Goal: Information Seeking & Learning: Check status

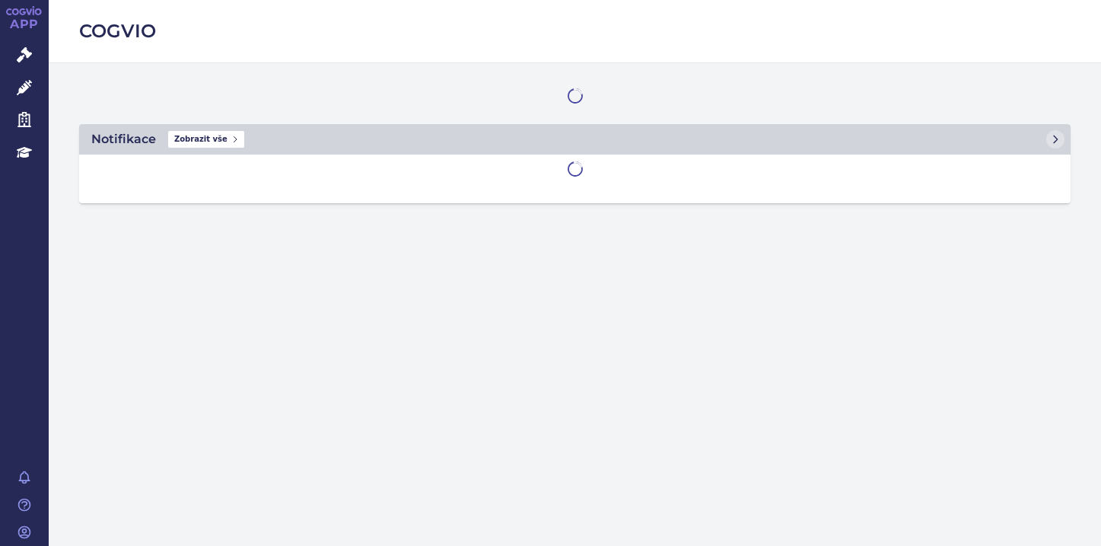
click at [25, 64] on link "Správní řízení" at bounding box center [24, 56] width 49 height 32
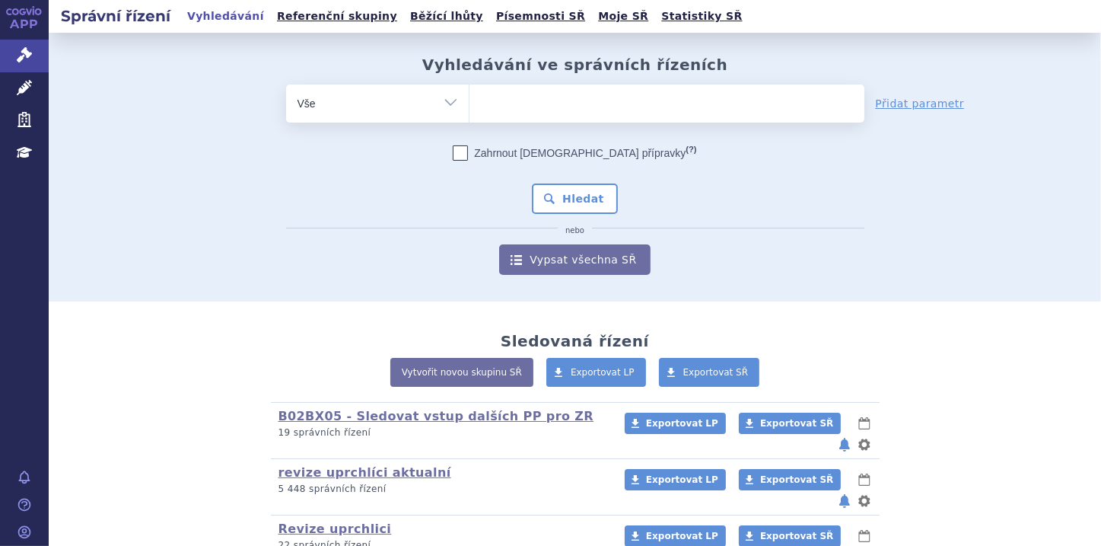
click at [434, 103] on select "Vše Spisová značka Typ SŘ Přípravek/SUKL kód Účastník/Držitel" at bounding box center [377, 101] width 183 height 34
select select "filter-file-number"
click at [286, 84] on select "Vše Spisová značka Typ SŘ Přípravek/SUKL kód Účastník/Držitel" at bounding box center [377, 101] width 183 height 34
click at [518, 107] on ul at bounding box center [667, 100] width 395 height 32
click at [470, 107] on select at bounding box center [469, 103] width 1 height 38
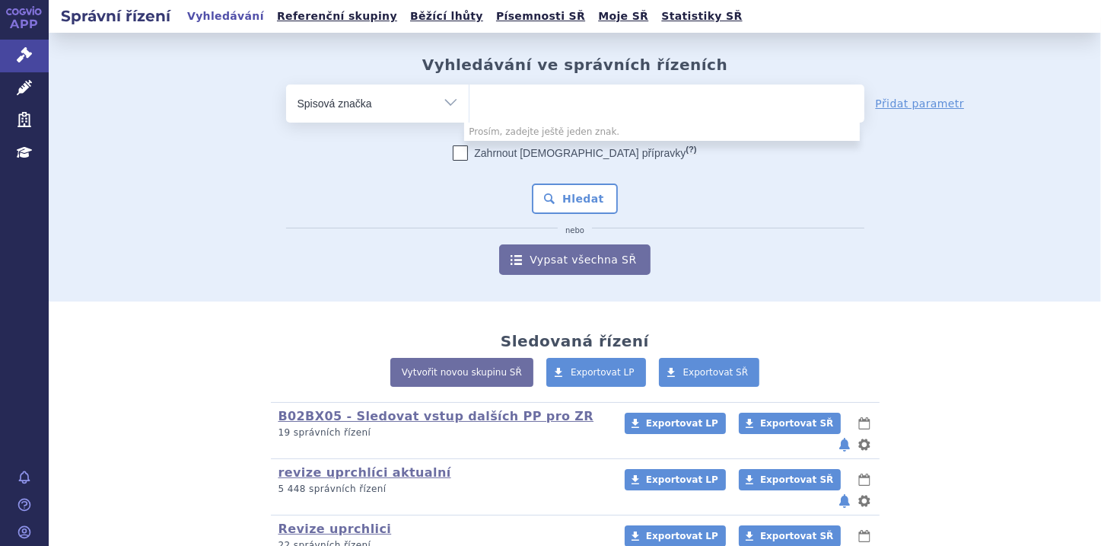
paste input "SUKLS210401/2025"
type input "SUKLS210401/2025"
select select "SUKLS210401/2025"
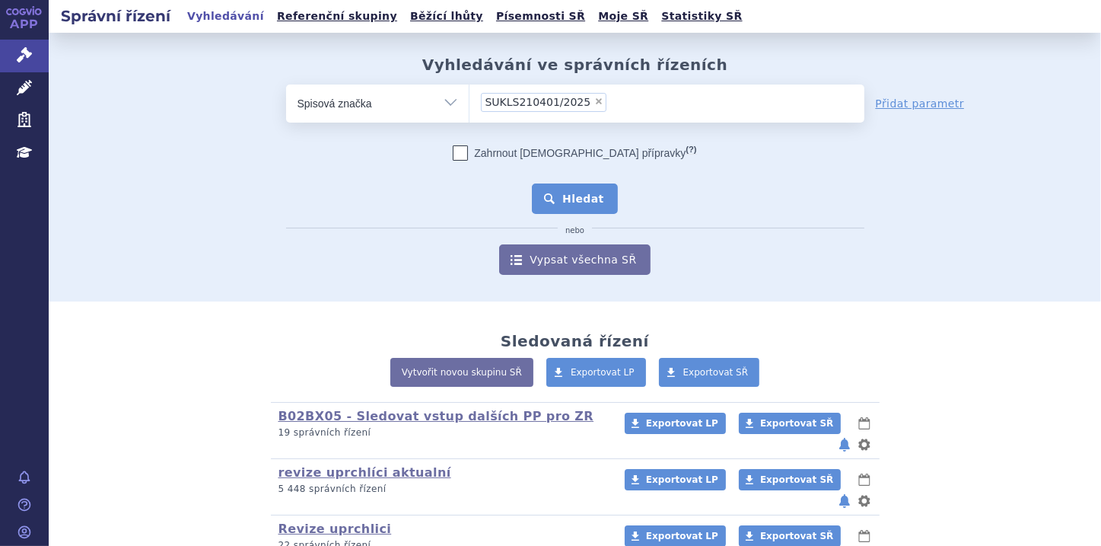
click at [560, 210] on button "Hledat" at bounding box center [575, 198] width 86 height 30
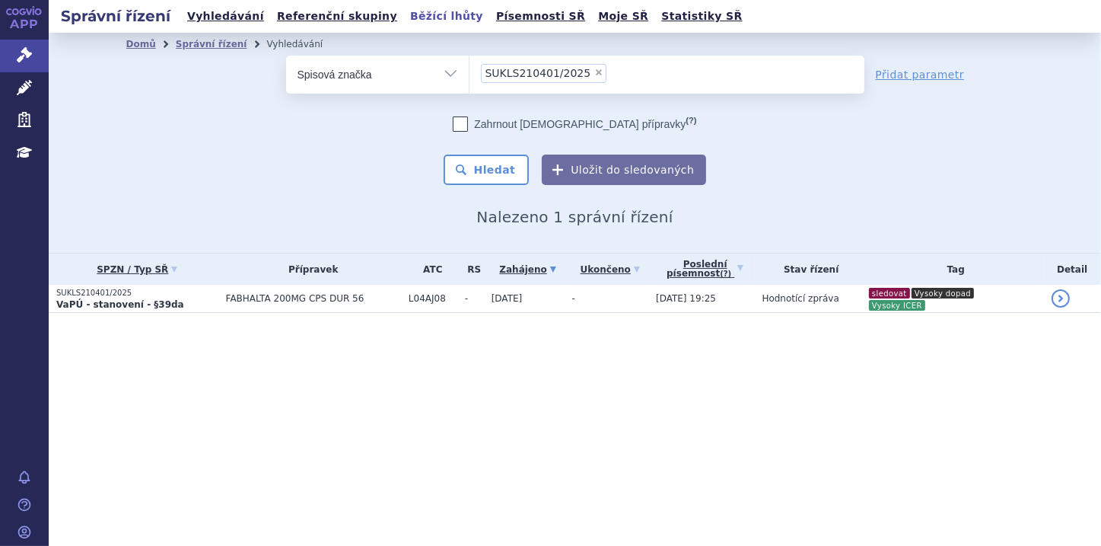
click at [406, 14] on link "Běžící lhůty" at bounding box center [447, 16] width 82 height 21
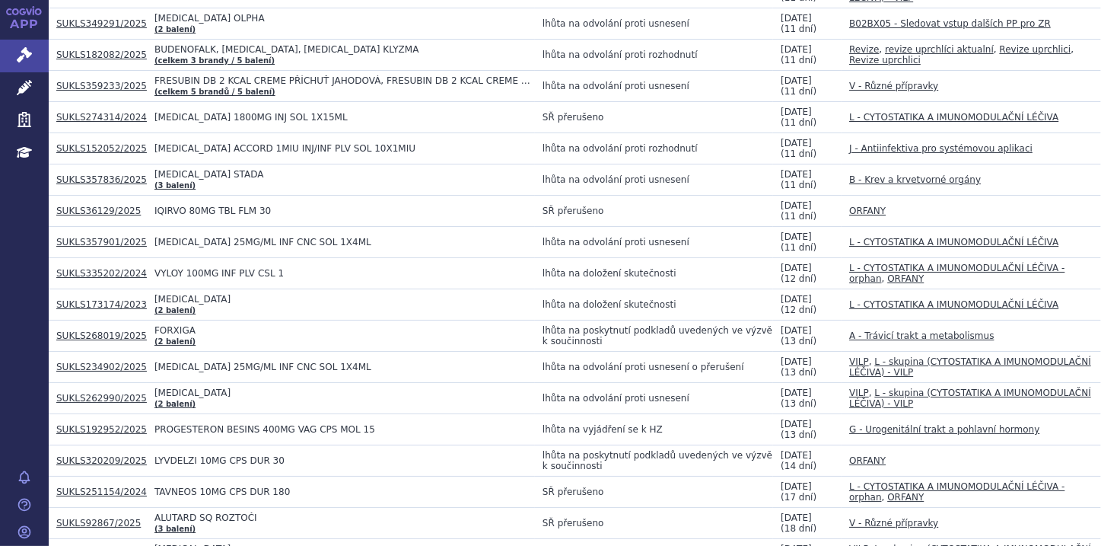
scroll to position [1827, 0]
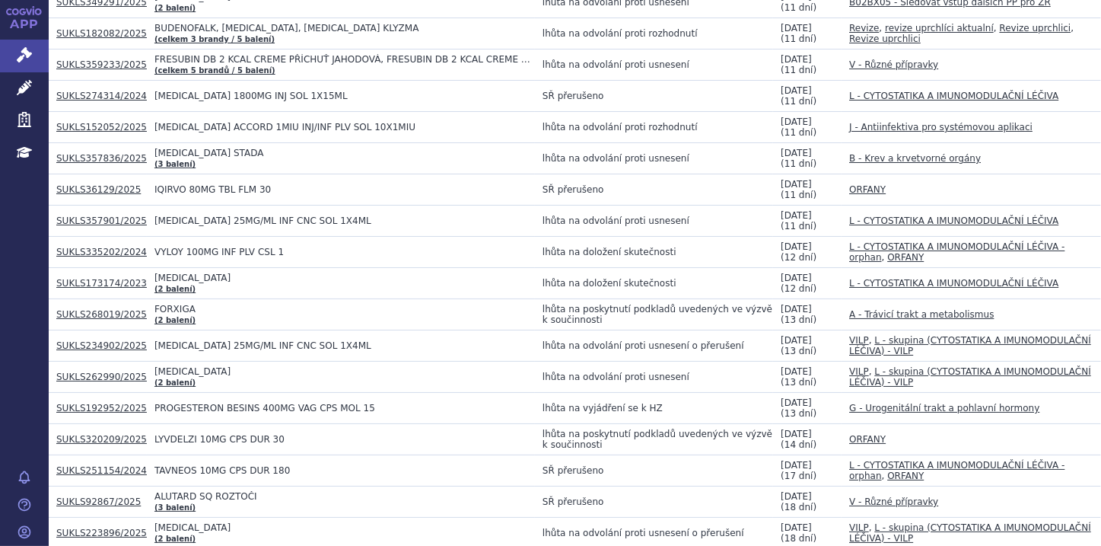
click at [403, 434] on span "LYVDELZI 10MG CPS DUR 30" at bounding box center [345, 439] width 381 height 11
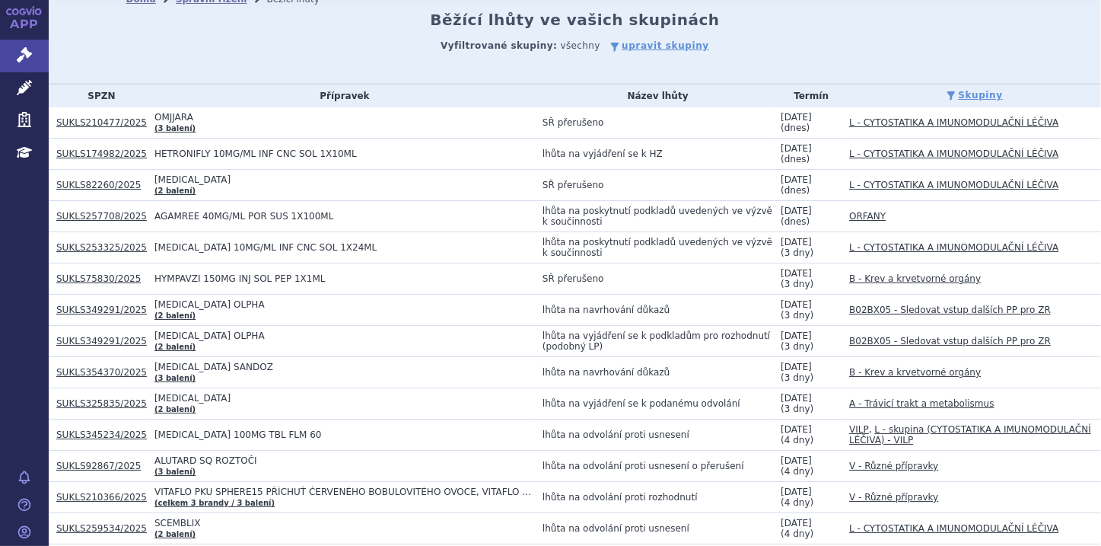
scroll to position [0, 0]
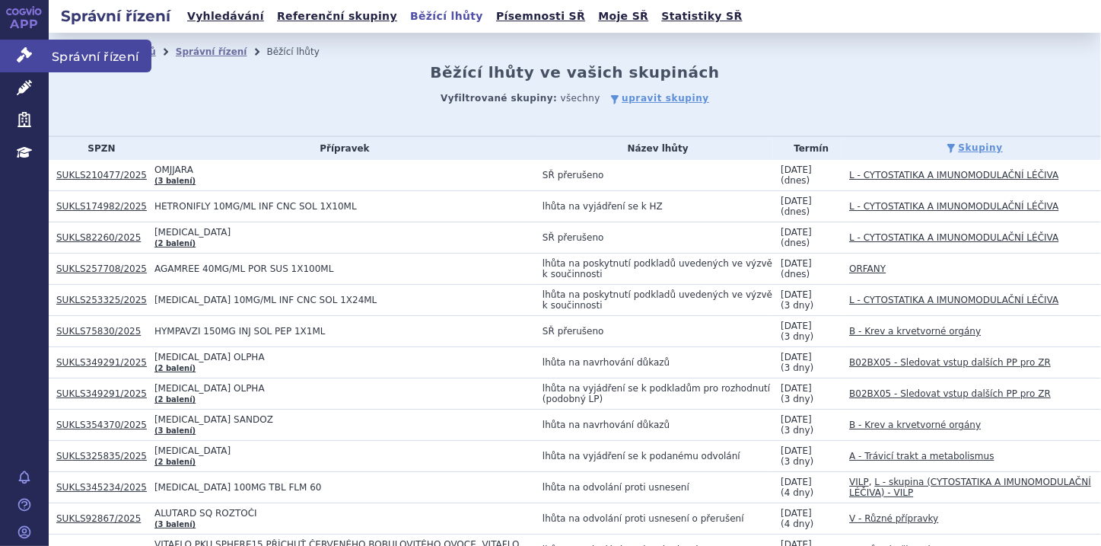
click at [20, 65] on link "Správní řízení" at bounding box center [24, 56] width 49 height 32
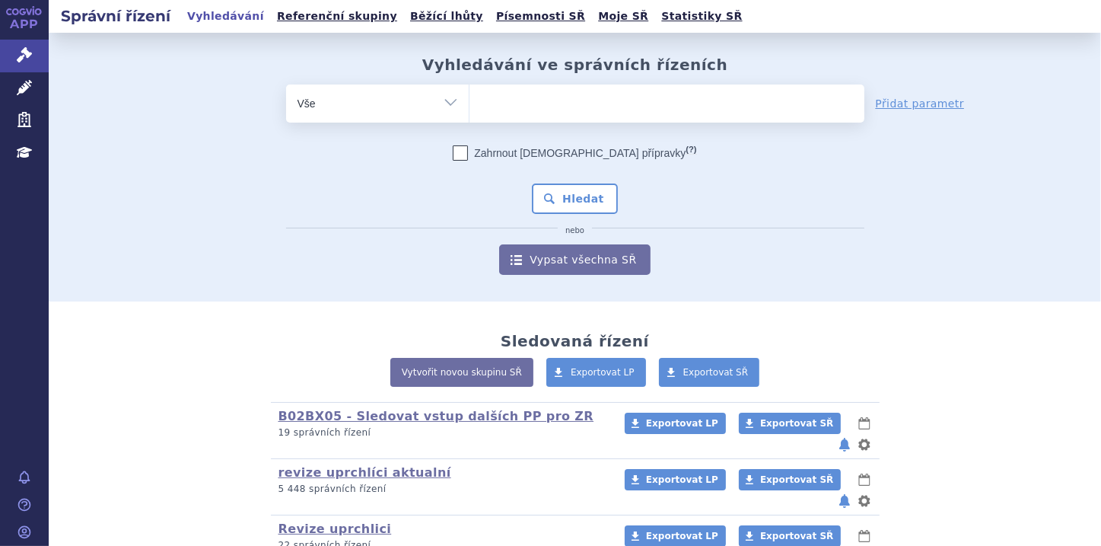
drag, startPoint x: 0, startPoint y: 0, endPoint x: 451, endPoint y: 102, distance: 462.0
click at [451, 102] on select "Vše Spisová značka Typ SŘ Přípravek/SUKL kód Účastník/Držitel" at bounding box center [377, 101] width 183 height 34
select select "filter-file-number"
click at [286, 84] on select "Vše Spisová značka Typ SŘ Přípravek/SUKL kód Účastník/Držitel" at bounding box center [377, 101] width 183 height 34
click at [493, 94] on ul at bounding box center [667, 100] width 395 height 32
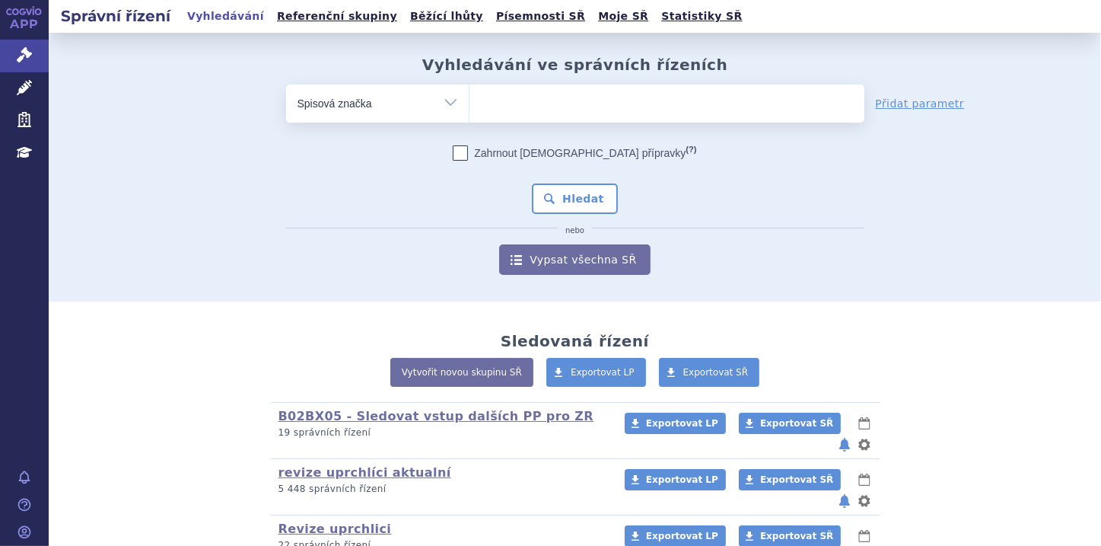
click at [470, 94] on select at bounding box center [469, 103] width 1 height 38
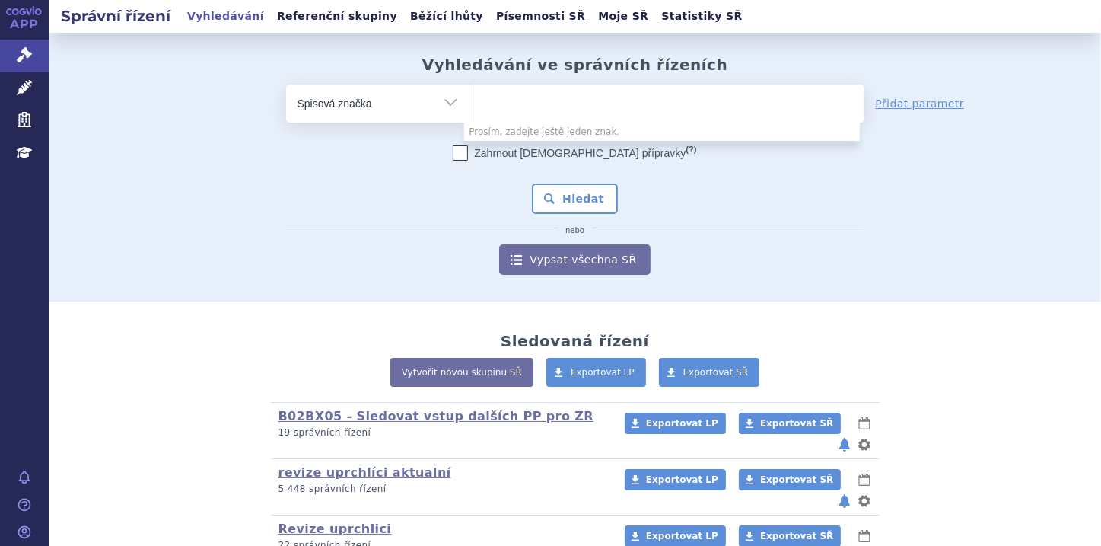
paste input "SUKLS210401/2025"
type input "SUKLS210401/2025"
select select "SUKLS210401/2025"
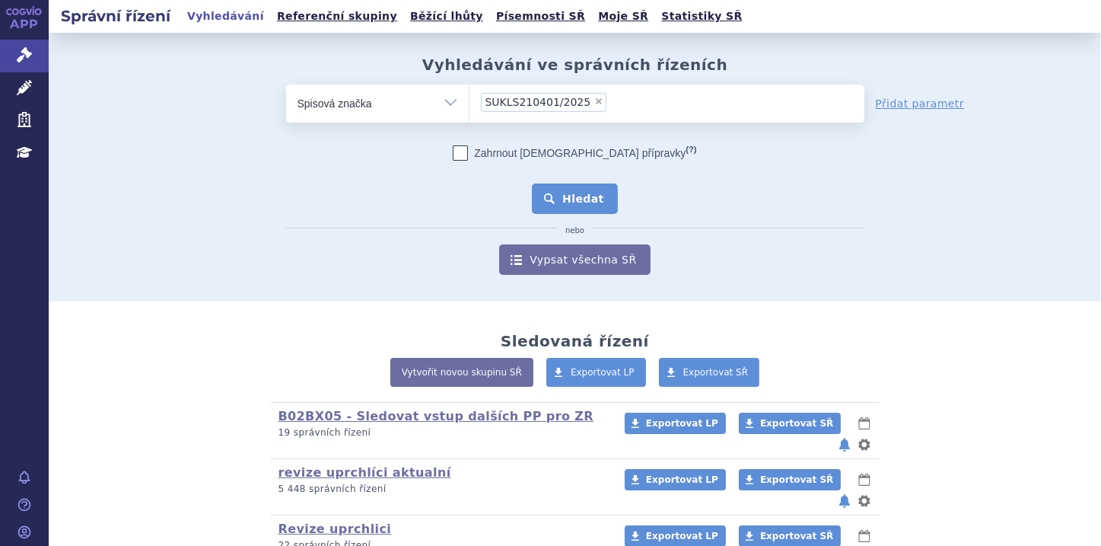
click at [556, 196] on button "Hledat" at bounding box center [575, 198] width 86 height 30
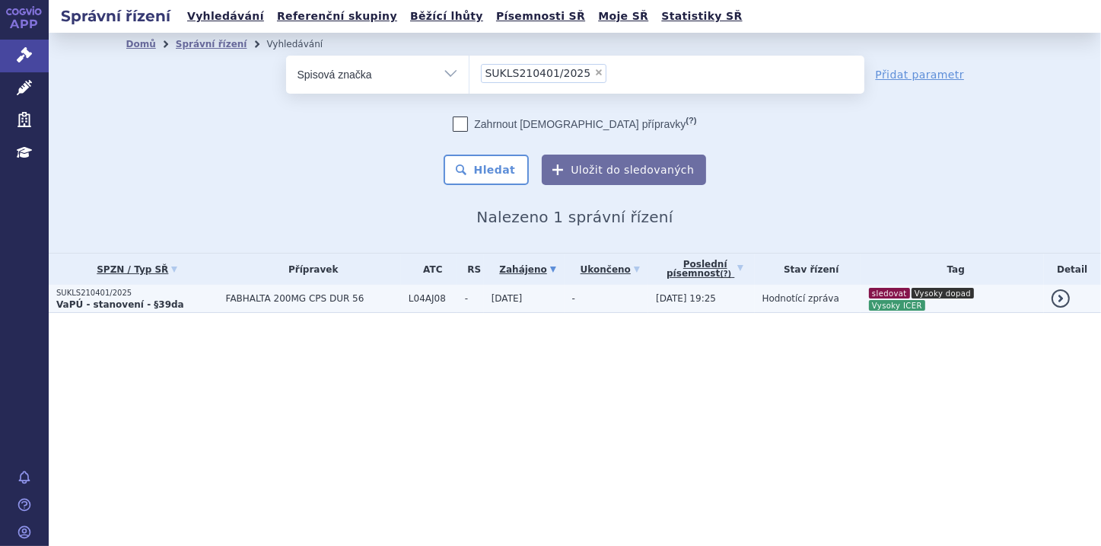
click at [143, 301] on strong "VaPÚ - stanovení - §39da" at bounding box center [120, 304] width 128 height 11
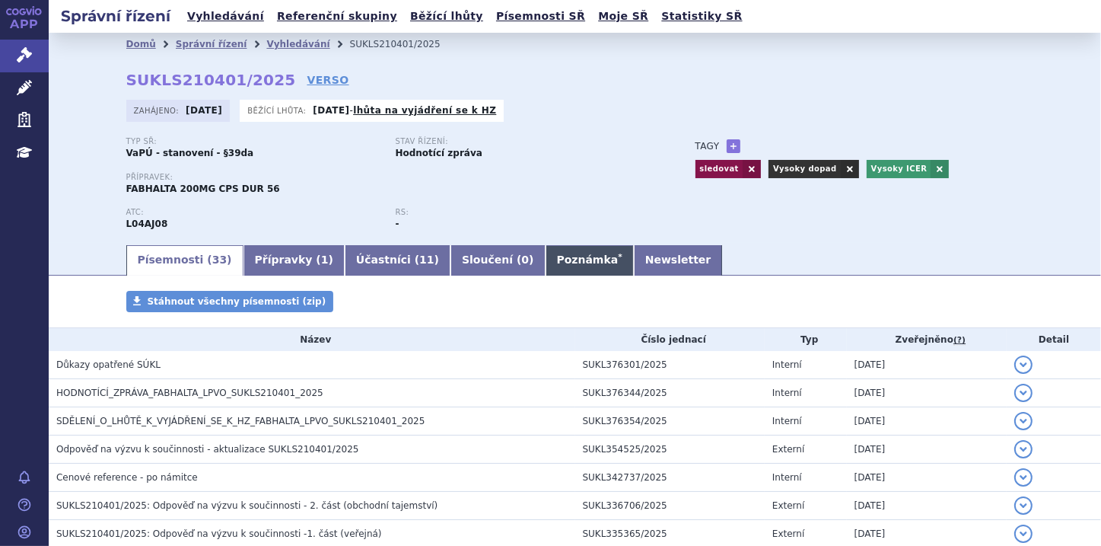
click at [546, 263] on link "Poznámka *" at bounding box center [590, 260] width 88 height 30
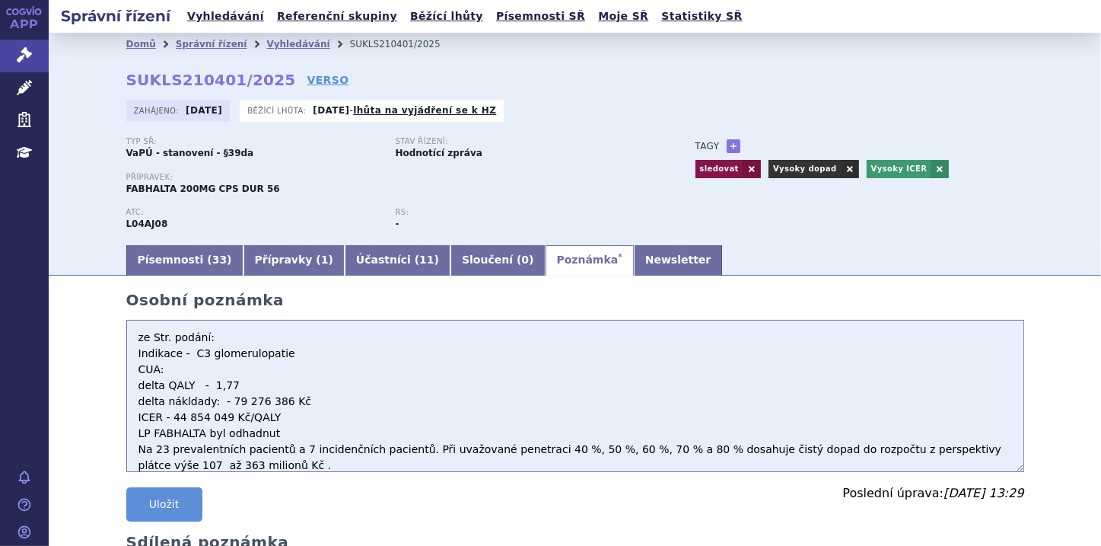
click at [131, 332] on textarea "ze Str. podání: Indikace - C3 glomerulopatie CUA: delta QALY - 1,77 delta nákld…" at bounding box center [575, 396] width 898 height 152
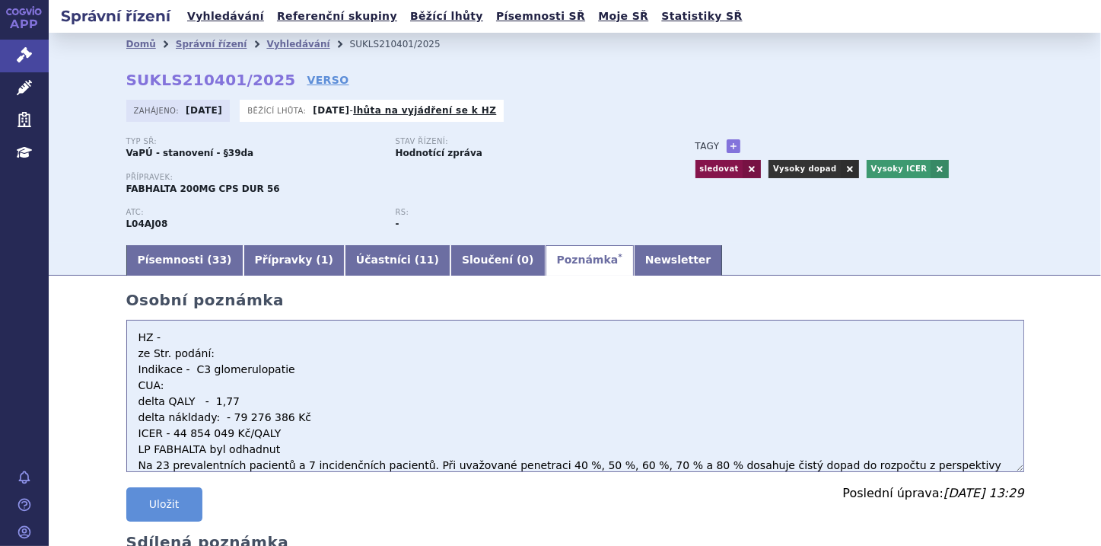
click at [161, 333] on textarea "ze Str. podání: Indikace - C3 glomerulopatie CUA: delta QALY - 1,77 delta nákld…" at bounding box center [575, 396] width 898 height 152
drag, startPoint x: 161, startPoint y: 333, endPoint x: 399, endPoint y: 383, distance: 242.6
click at [399, 383] on textarea "ze Str. podání: Indikace - C3 glomerulopatie CUA: delta QALY - 1,77 delta nákld…" at bounding box center [575, 396] width 898 height 152
click at [161, 336] on textarea "ze Str. podání: Indikace - C3 glomerulopatie CUA: delta QALY - 1,77 delta nákld…" at bounding box center [575, 396] width 898 height 152
paste textarea "Žadatelem předložené základní scénáře z perspektivy veřejného zdravotního pojiš…"
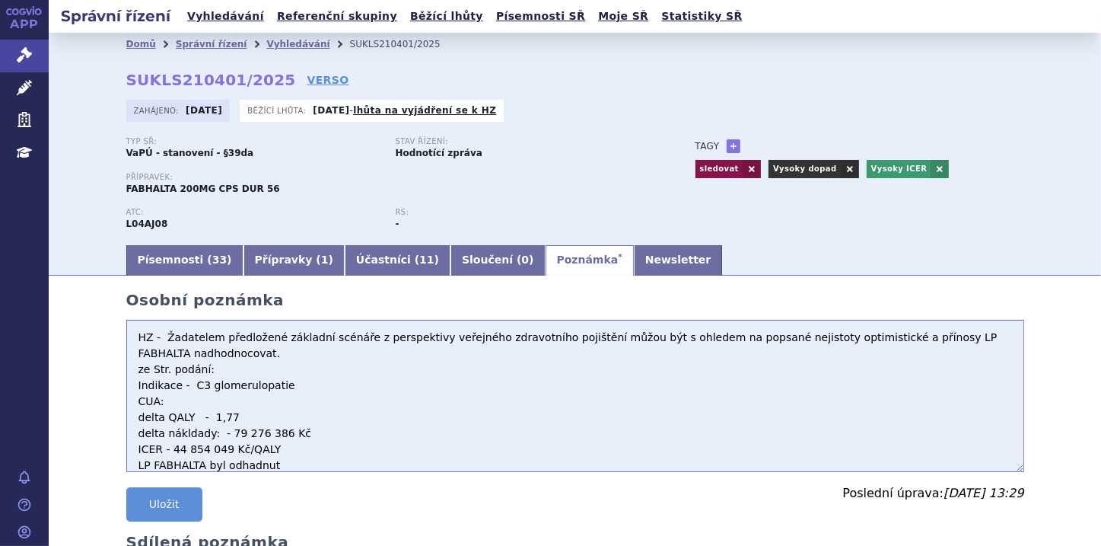
click at [158, 336] on textarea "ze Str. podání: Indikace - C3 glomerulopatie CUA: delta QALY - 1,77 delta nákld…" at bounding box center [575, 396] width 898 height 152
drag, startPoint x: 158, startPoint y: 336, endPoint x: 400, endPoint y: 389, distance: 247.9
click at [400, 389] on textarea "ze Str. podání: Indikace - C3 glomerulopatie CUA: delta QALY - 1,77 delta nákld…" at bounding box center [575, 396] width 898 height 152
click at [157, 336] on textarea "ze Str. podání: Indikace - C3 glomerulopatie CUA: delta QALY - 1,77 delta nákld…" at bounding box center [575, 396] width 898 height 152
paste textarea "Modelovaná výše přínosu iptakopanu jako add-on k SoC ve srovnání se samotným So…"
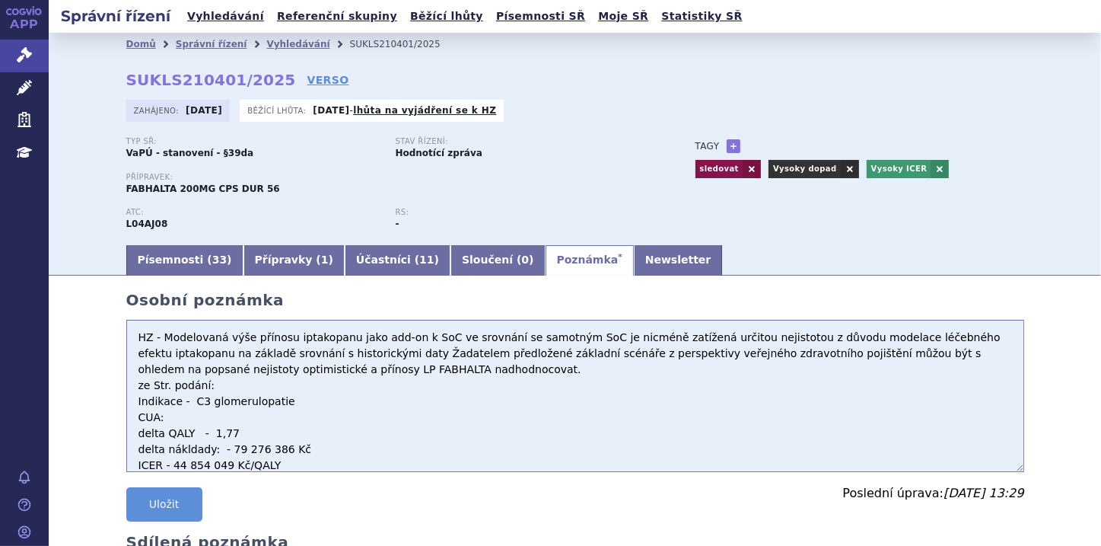
click at [623, 339] on textarea "ze Str. podání: Indikace - C3 glomerulopatie CUA: delta QALY - 1,77 delta nákld…" at bounding box center [575, 396] width 898 height 152
click at [657, 338] on textarea "ze Str. podání: Indikace - C3 glomerulopatie CUA: delta QALY - 1,77 delta nákld…" at bounding box center [575, 396] width 898 height 152
click at [660, 349] on textarea "ze Str. podání: Indikace - C3 glomerulopatie CUA: delta QALY - 1,77 delta nákld…" at bounding box center [575, 396] width 898 height 152
click at [655, 341] on textarea "ze Str. podání: Indikace - C3 glomerulopatie CUA: delta QALY - 1,77 delta nákld…" at bounding box center [575, 396] width 898 height 152
click at [263, 355] on textarea "ze Str. podání: Indikace - C3 glomerulopatie CUA: delta QALY - 1,77 delta nákld…" at bounding box center [575, 396] width 898 height 152
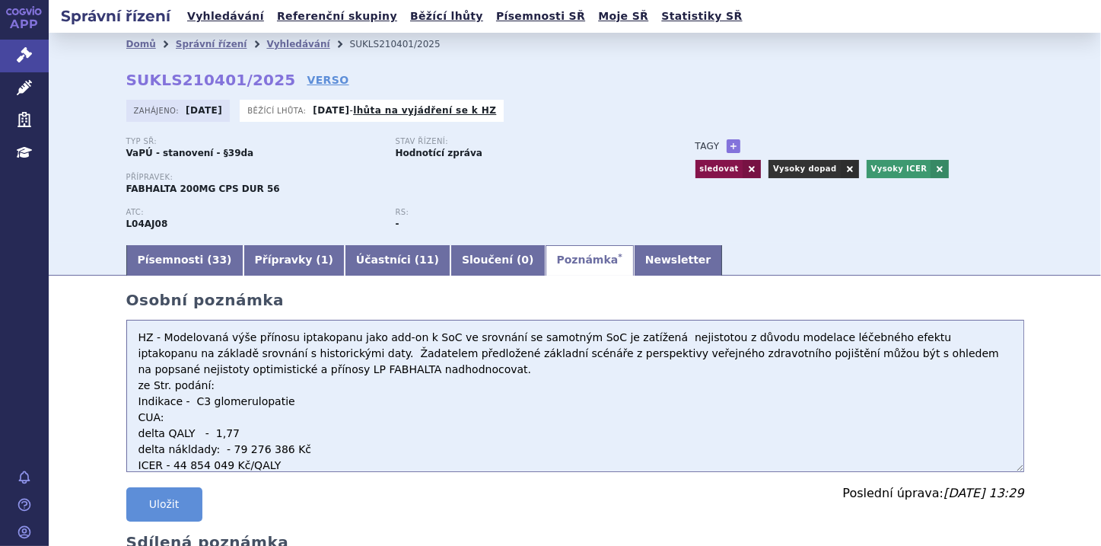
click at [327, 355] on textarea "ze Str. podání: Indikace - C3 glomerulopatie CUA: delta QALY - 1,77 delta nákld…" at bounding box center [575, 396] width 898 height 152
click at [652, 356] on textarea "ze Str. podání: Indikace - C3 glomerulopatie CUA: delta QALY - 1,77 delta nákld…" at bounding box center [575, 396] width 898 height 152
click at [225, 375] on textarea "ze Str. podání: Indikace - C3 glomerulopatie CUA: delta QALY - 1,77 delta nákld…" at bounding box center [575, 396] width 898 height 152
drag, startPoint x: 225, startPoint y: 375, endPoint x: 344, endPoint y: 396, distance: 120.6
click at [361, 398] on textarea "ze Str. podání: Indikace - C3 glomerulopatie CUA: delta QALY - 1,77 delta nákld…" at bounding box center [575, 396] width 898 height 152
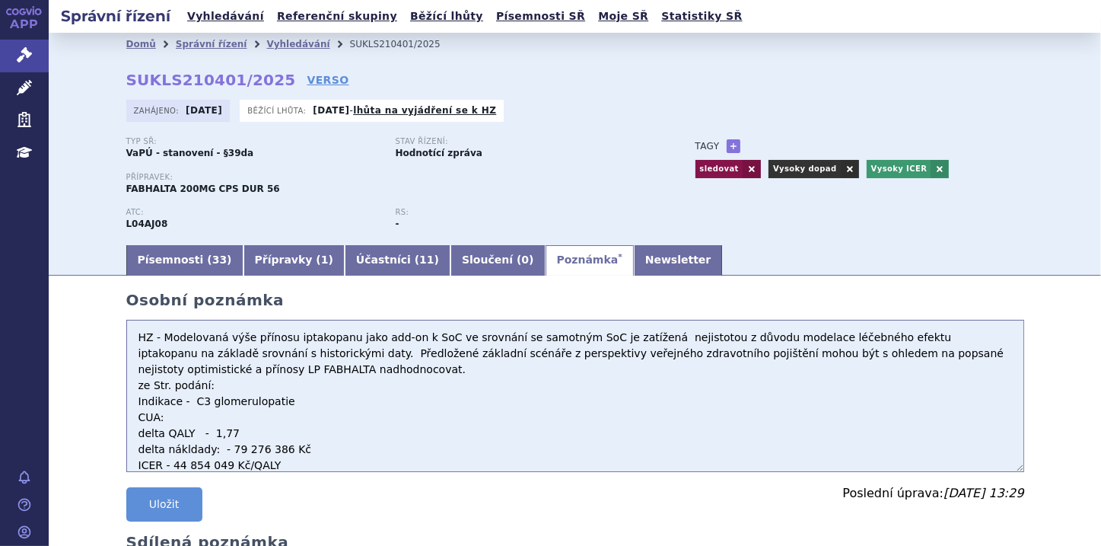
click at [222, 371] on textarea "ze Str. podání: Indikace - C3 glomerulopatie CUA: delta QALY - 1,77 delta nákld…" at bounding box center [575, 396] width 898 height 152
paste textarea "v celoživotním horizontu (72 let pro podskupinu pacientů s nativní ledvinou a 6…"
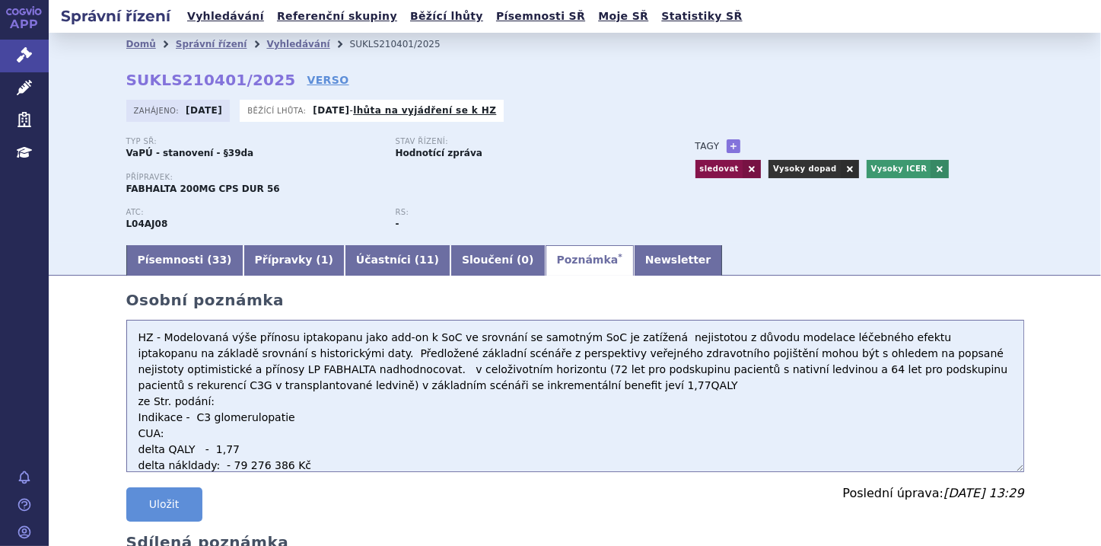
click at [353, 387] on textarea "ze Str. podání: Indikace - C3 glomerulopatie CUA: delta QALY - 1,77 delta nákld…" at bounding box center [575, 396] width 898 height 152
click at [370, 390] on textarea "ze Str. podání: Indikace - C3 glomerulopatie CUA: delta QALY - 1,77 delta nákld…" at bounding box center [575, 396] width 898 height 152
paste textarea "(ICER) je tedy ve výši 48 959 005 Kč/QALY pro podskupinu pacientů s nativní led…"
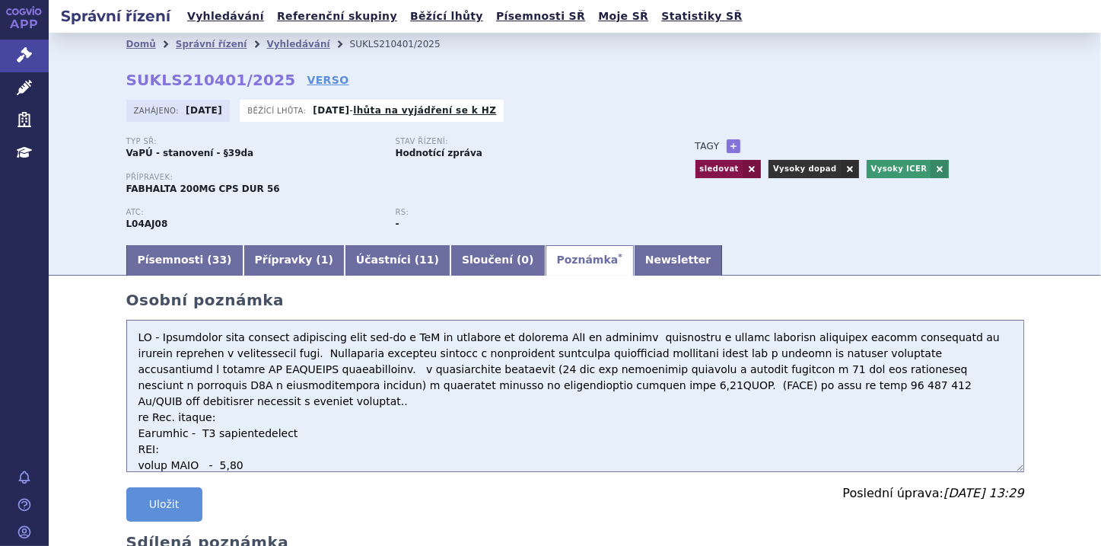
click at [776, 390] on textarea "ze Str. podání: Indikace - C3 glomerulopatie CUA: delta QALY - 1,77 delta nákld…" at bounding box center [575, 396] width 898 height 152
drag, startPoint x: 774, startPoint y: 387, endPoint x: 768, endPoint y: 403, distance: 17.8
click at [768, 403] on textarea "ze Str. podání: Indikace - C3 glomerulopatie CUA: delta QALY - 1,77 delta nákld…" at bounding box center [575, 396] width 898 height 152
click at [770, 386] on textarea "ze Str. podání: Indikace - C3 glomerulopatie CUA: delta QALY - 1,77 delta nákld…" at bounding box center [575, 396] width 898 height 152
paste textarea "(ICER) pro podskupinu pacientů s recidivou C3G v transplantované ledvině je 48 …"
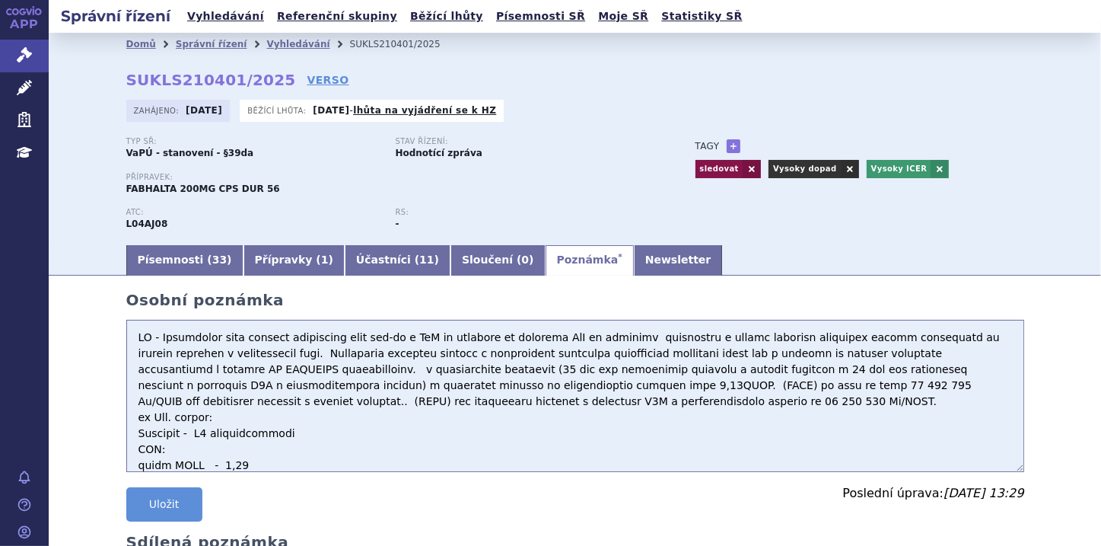
click at [375, 403] on textarea "ze Str. podání: Indikace - C3 glomerulopatie CUA: delta QALY - 1,77 delta nákld…" at bounding box center [575, 396] width 898 height 152
paste textarea "Analýza dopadu na rozpočet léčivého přípravku FABHALTA z perspektivy plátců zdr…"
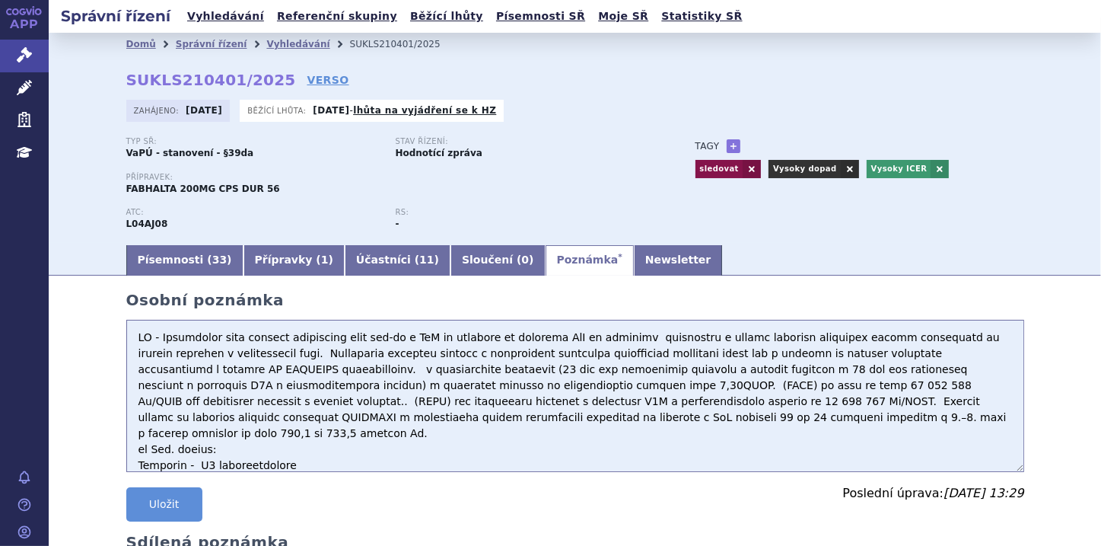
click at [129, 437] on textarea "ze Str. podání: Indikace - C3 glomerulopatie CUA: delta QALY - 1,77 delta nákld…" at bounding box center [575, 396] width 898 height 152
click at [222, 370] on textarea "ze Str. podání: Indikace - C3 glomerulopatie CUA: delta QALY - 1,77 delta nákld…" at bounding box center [575, 396] width 898 height 152
click at [132, 432] on textarea "ze Str. podání: Indikace - C3 glomerulopatie CUA: delta QALY - 1,77 delta nákld…" at bounding box center [575, 396] width 898 height 152
type textarea "HZ - Modelovaná výše přínosu iptakopanu jako add-on k SoC ve srovnání se samotn…"
click at [180, 505] on button "Uložit" at bounding box center [164, 504] width 76 height 34
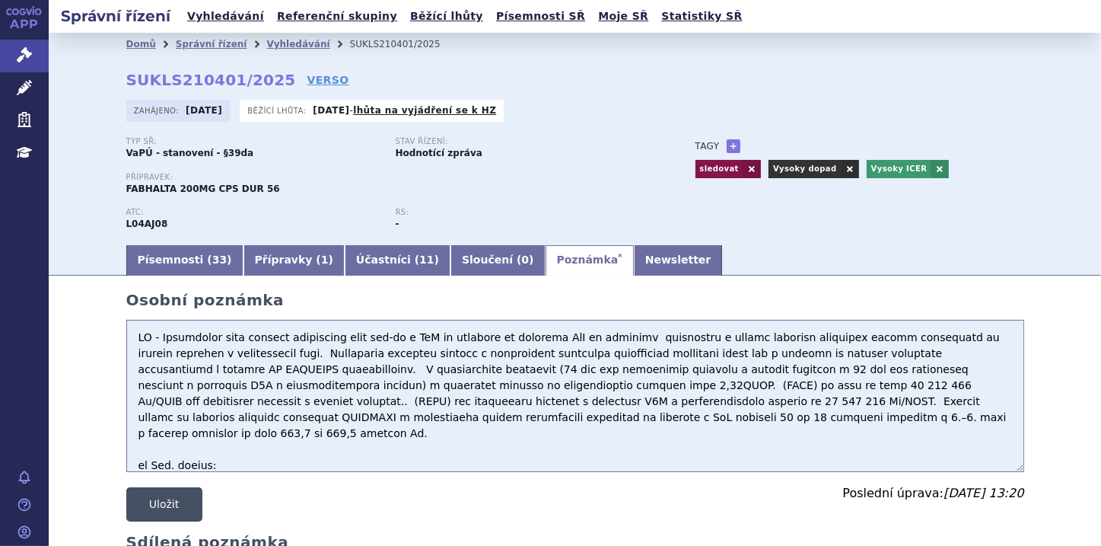
click at [174, 511] on button "Uložit" at bounding box center [164, 504] width 76 height 34
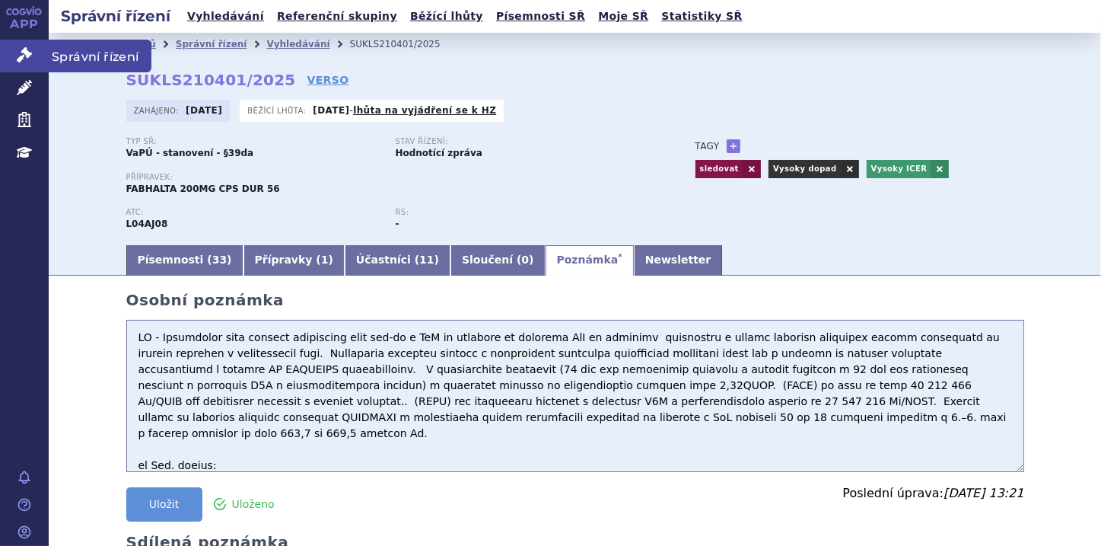
click at [18, 55] on icon at bounding box center [24, 54] width 15 height 15
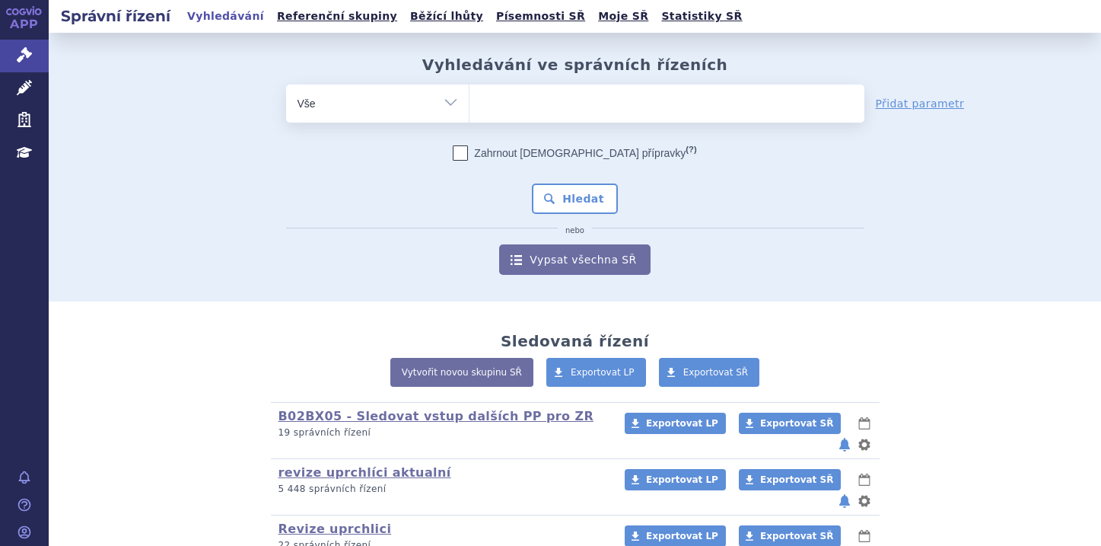
click at [507, 100] on ul at bounding box center [667, 100] width 395 height 32
click at [470, 100] on select at bounding box center [469, 103] width 1 height 38
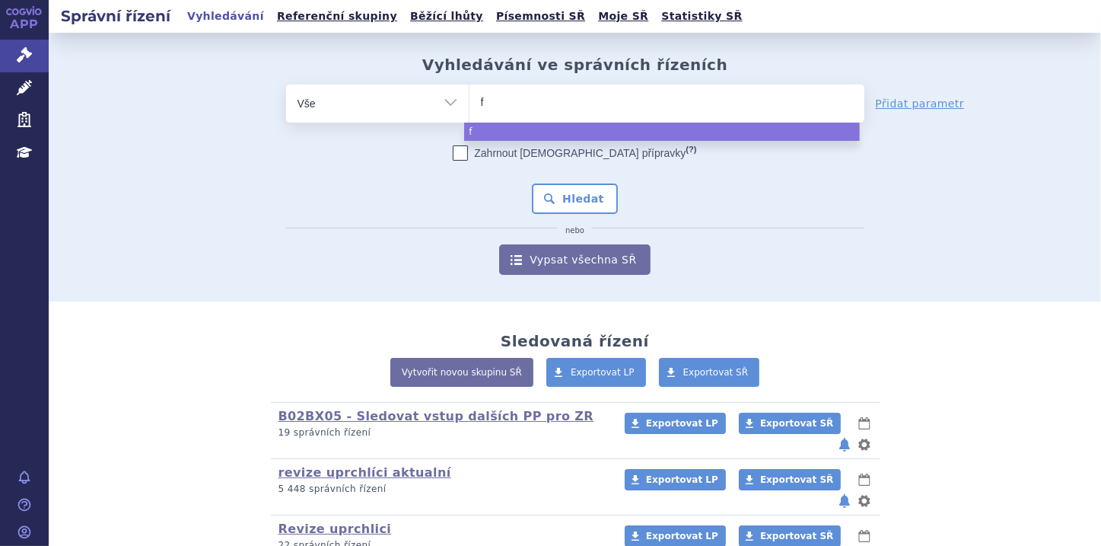
type input "fa"
type input "fab"
type input "fabh"
type input "fabha"
type input "fabhal"
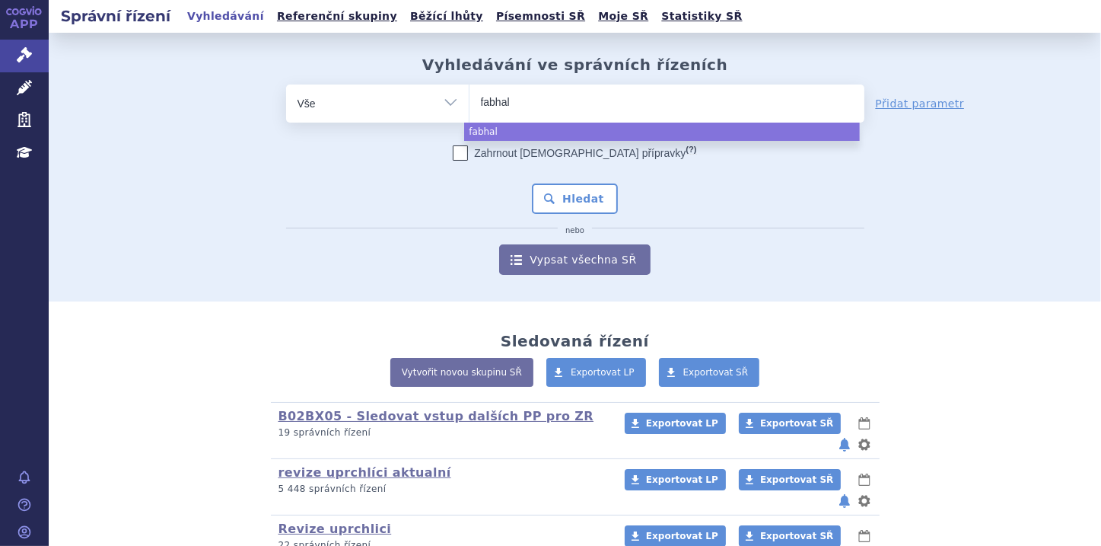
type input "fabhalt"
type input "fabhalta"
select select "fabhalta"
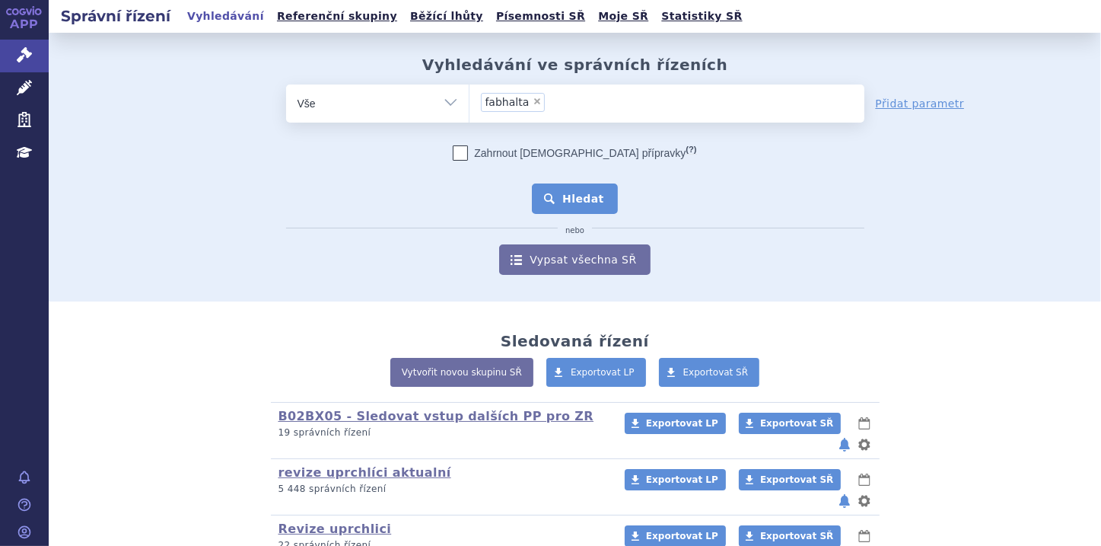
click at [580, 198] on button "Hledat" at bounding box center [575, 198] width 86 height 30
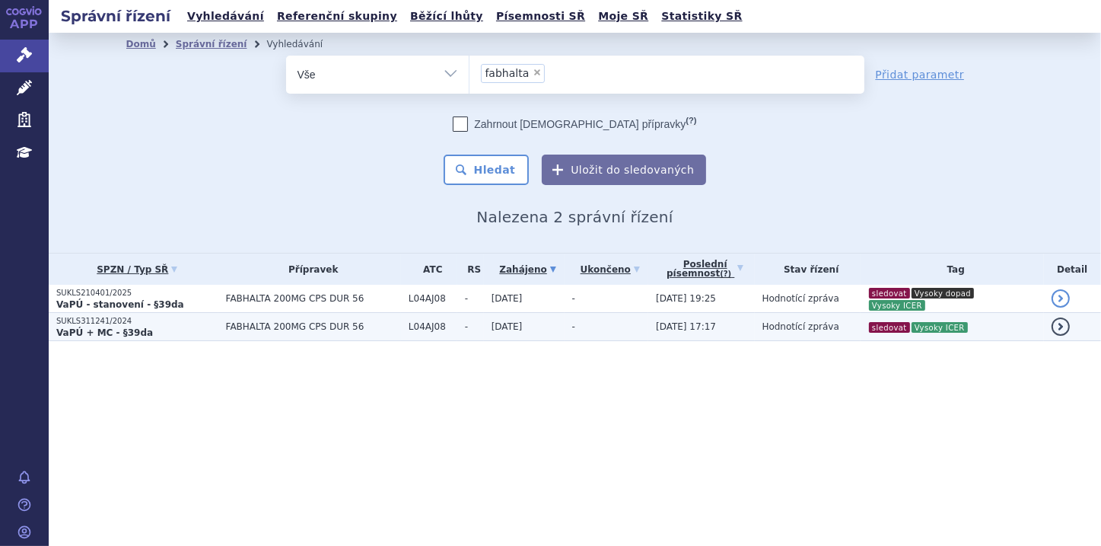
click at [103, 327] on strong "VaPÚ + MC - §39da" at bounding box center [104, 332] width 97 height 11
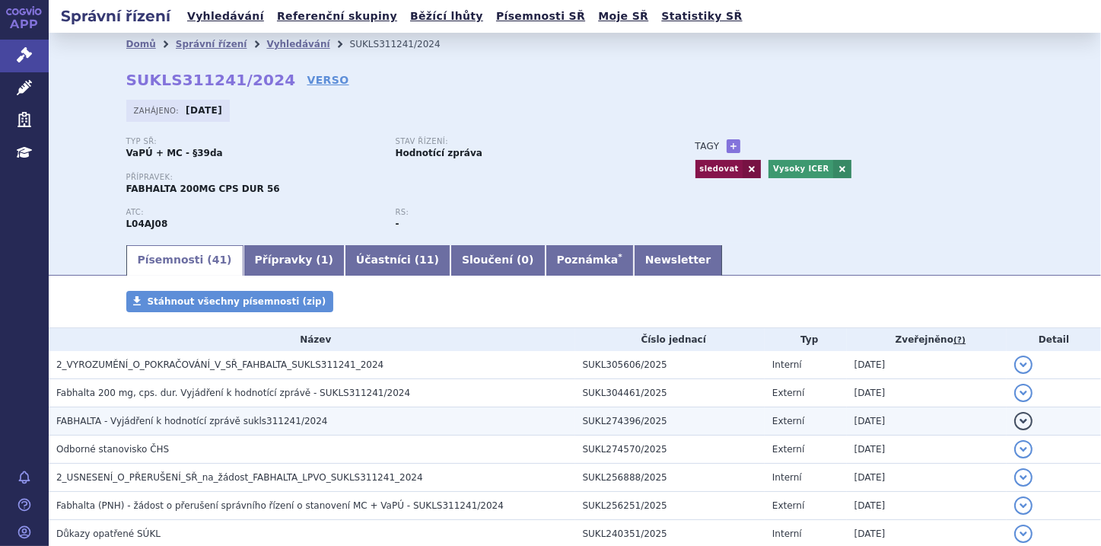
click at [1017, 422] on button "detail" at bounding box center [1024, 421] width 18 height 18
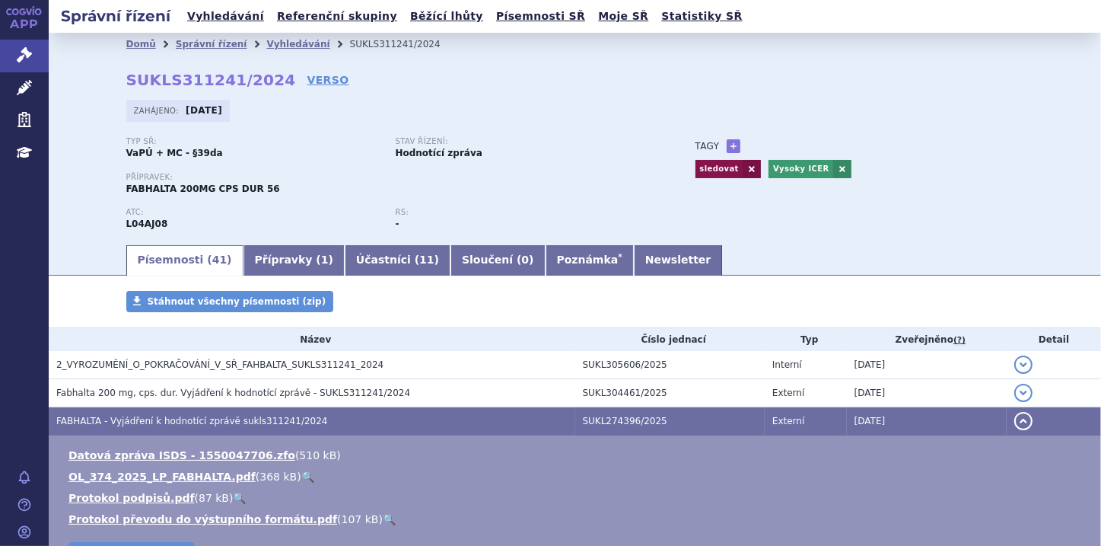
click at [301, 472] on link "🔍" at bounding box center [307, 476] width 13 height 12
drag, startPoint x: 122, startPoint y: 187, endPoint x: 164, endPoint y: 186, distance: 42.6
click at [164, 186] on span "FABHALTA 200MG CPS DUR 56" at bounding box center [203, 188] width 154 height 11
copy span "FABHALTA"
click at [301, 472] on link "🔍" at bounding box center [307, 476] width 13 height 12
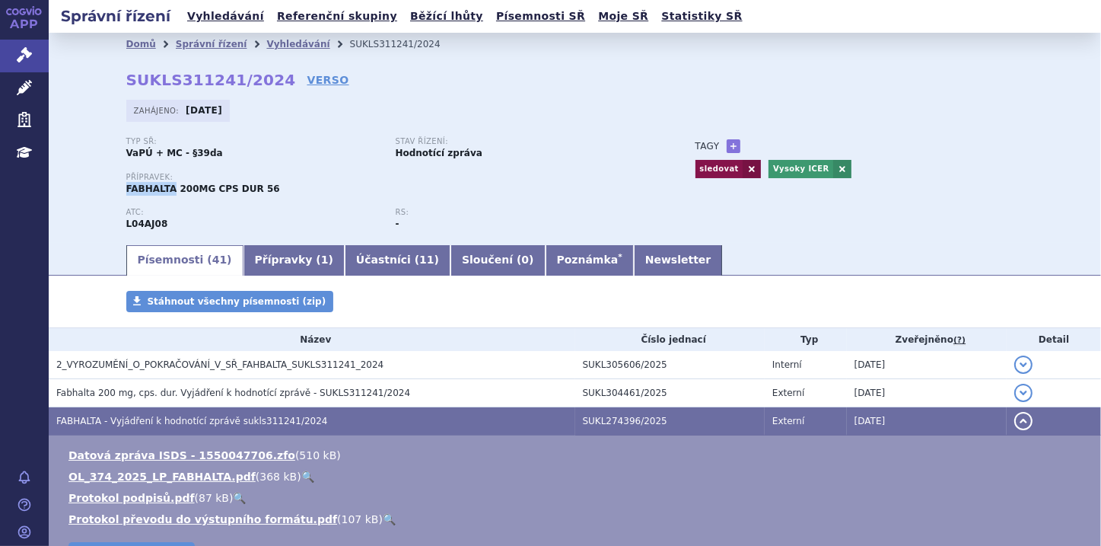
click at [1015, 422] on button "detail" at bounding box center [1024, 421] width 18 height 18
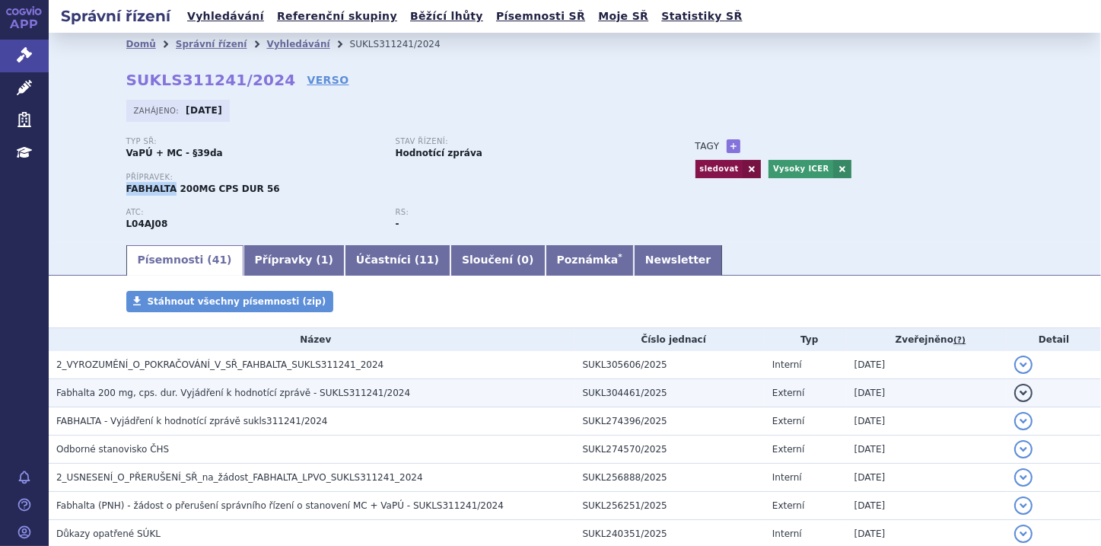
click at [1015, 391] on button "detail" at bounding box center [1024, 393] width 18 height 18
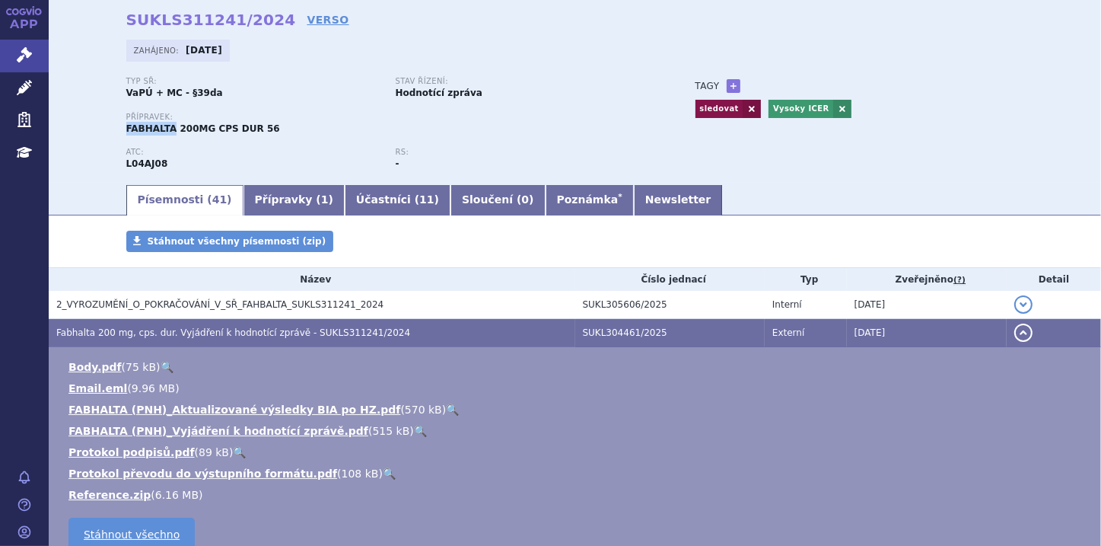
scroll to position [61, 0]
click at [414, 431] on link "🔍" at bounding box center [420, 430] width 13 height 12
click at [414, 413] on li "FABHALTA (PNH)_Aktualizované výsledky BIA po HZ.pdf ( 570 kB ) 🔍" at bounding box center [578, 408] width 1018 height 15
click at [446, 406] on link "🔍" at bounding box center [452, 409] width 13 height 12
click at [1015, 330] on button "detail" at bounding box center [1024, 332] width 18 height 18
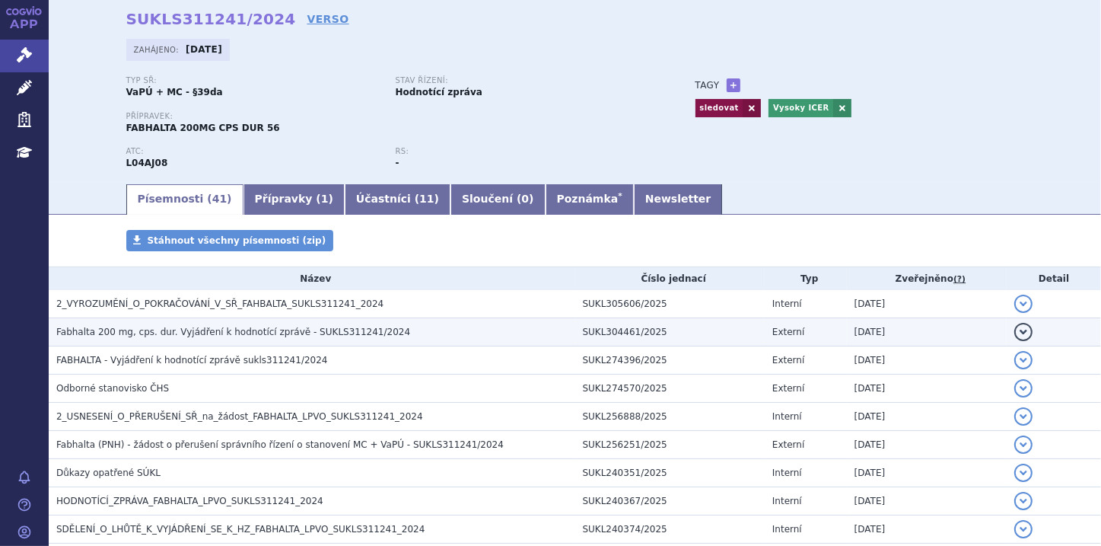
click at [1016, 333] on button "detail" at bounding box center [1024, 332] width 18 height 18
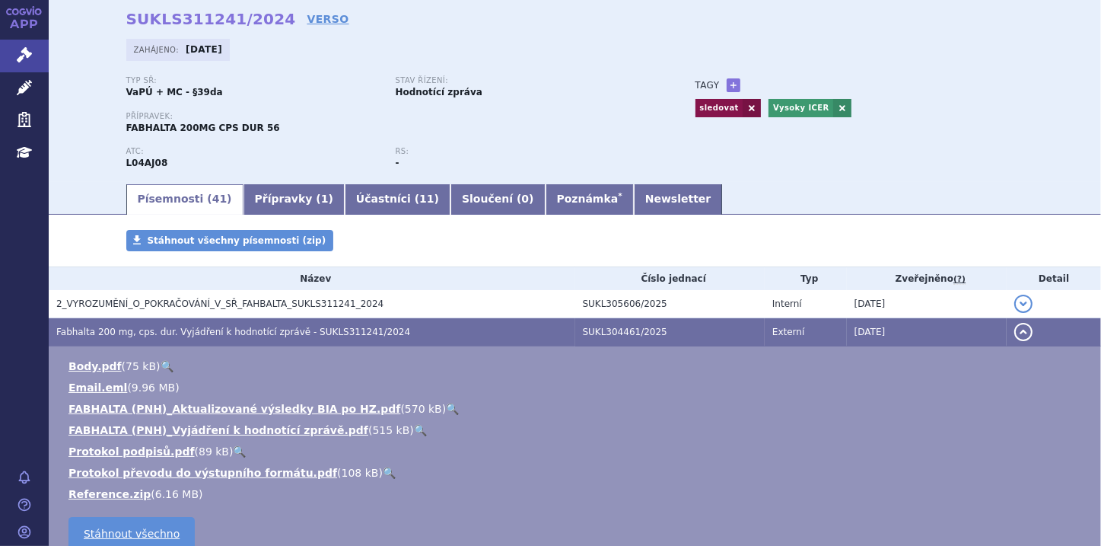
click at [1016, 333] on button "detail" at bounding box center [1024, 332] width 18 height 18
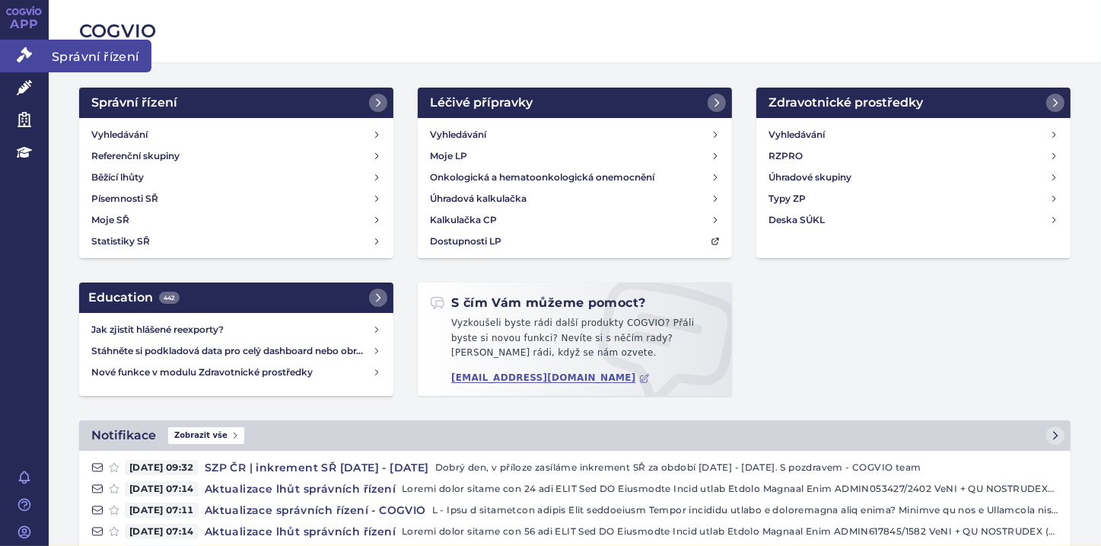
click at [24, 56] on icon at bounding box center [24, 54] width 15 height 15
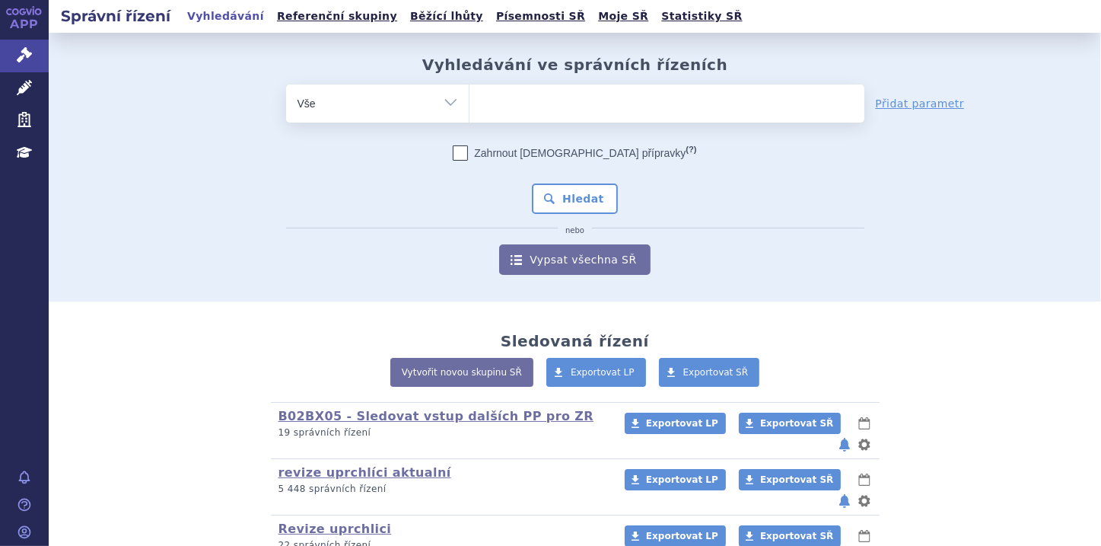
click at [438, 100] on select "Vše Spisová značka Typ SŘ Přípravek/SUKL kód Účastník/Držitel" at bounding box center [377, 101] width 183 height 34
select select "filter-file-number"
click at [286, 84] on select "Vše Spisová značka Typ SŘ Přípravek/SUKL kód Účastník/Držitel" at bounding box center [377, 101] width 183 height 34
click at [490, 97] on ul at bounding box center [667, 100] width 395 height 32
click at [470, 97] on select at bounding box center [469, 103] width 1 height 38
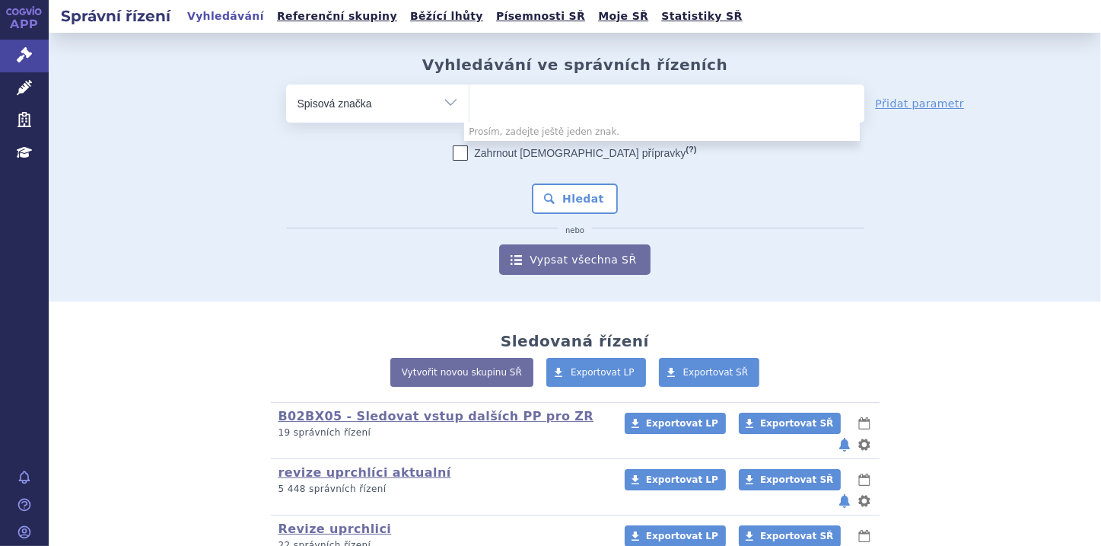
paste input "SUKLS320209/2025"
type input "SUKLS320209/2025"
select select "SUKLS320209/2025"
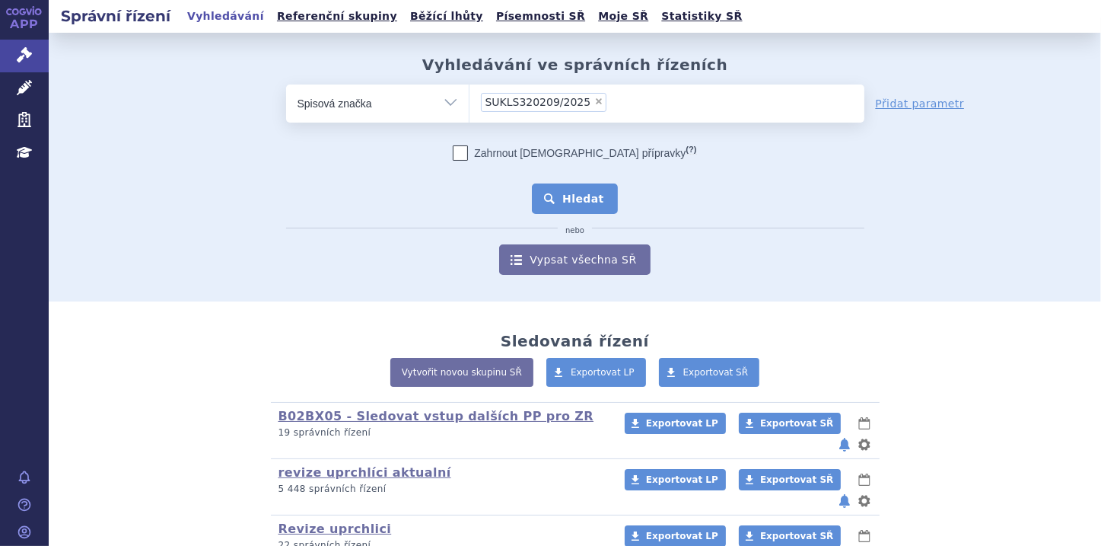
click at [577, 197] on button "Hledat" at bounding box center [575, 198] width 86 height 30
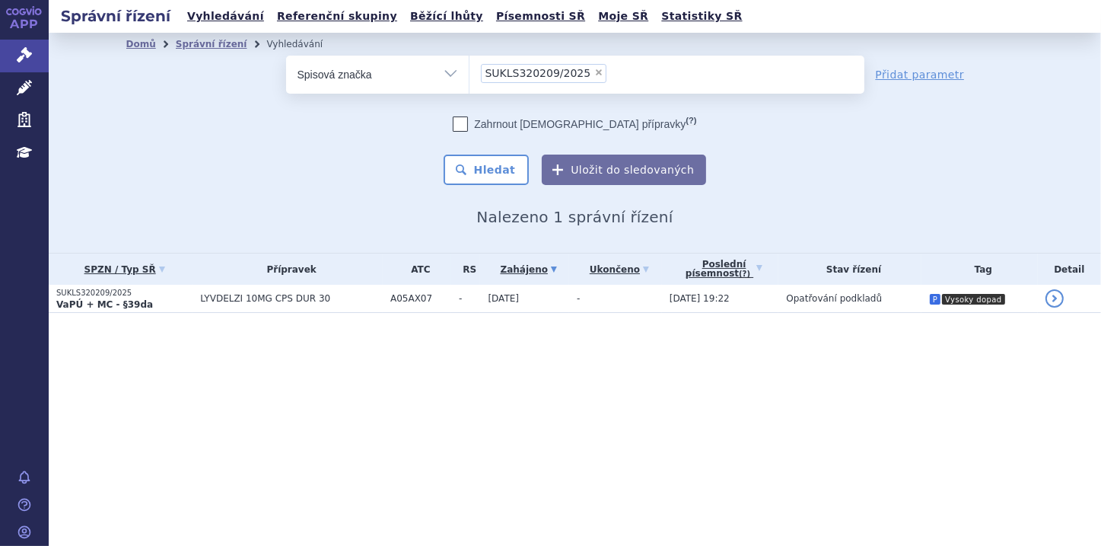
click at [451, 72] on select "Vše Spisová značka Typ SŘ Přípravek/SUKL kód Účastník/Držitel" at bounding box center [377, 73] width 183 height 34
select select "filter-all"
click at [286, 56] on select "Vše Spisová značka Typ SŘ Přípravek/SUKL kód Účastník/Držitel" at bounding box center [377, 73] width 183 height 34
click at [513, 85] on ul at bounding box center [667, 72] width 395 height 32
click at [470, 85] on select at bounding box center [469, 74] width 1 height 38
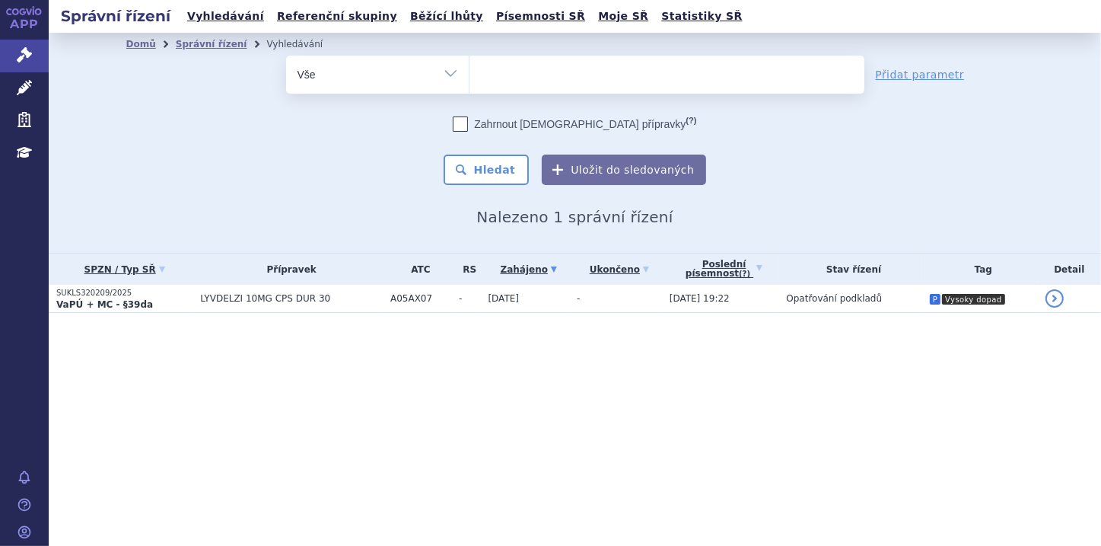
paste input "0187543"
type input "0187543"
select select "0187543"
click at [482, 167] on button "Hledat" at bounding box center [487, 170] width 86 height 30
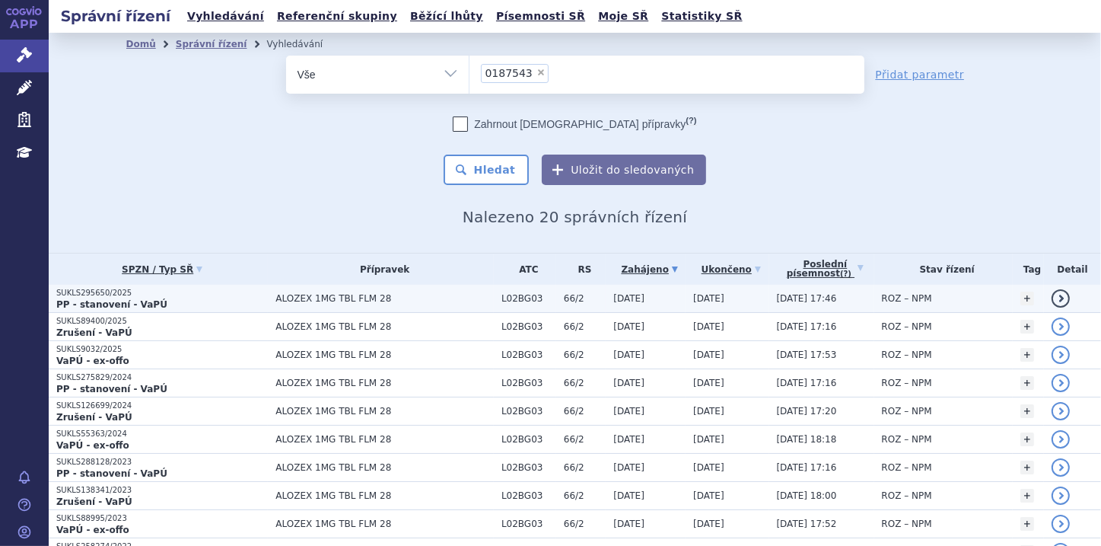
click at [166, 299] on p "PP - stanovení - VaPÚ" at bounding box center [162, 304] width 212 height 12
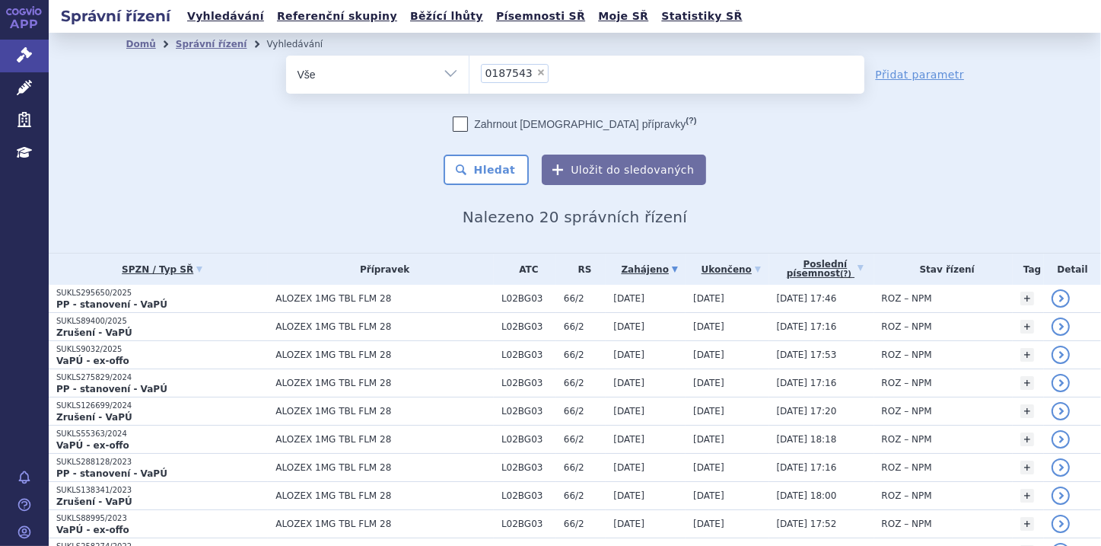
click at [537, 68] on span "×" at bounding box center [541, 72] width 9 height 9
click at [470, 68] on select "0187543" at bounding box center [469, 74] width 1 height 38
select select
type input "0286311"
select select "0286311"
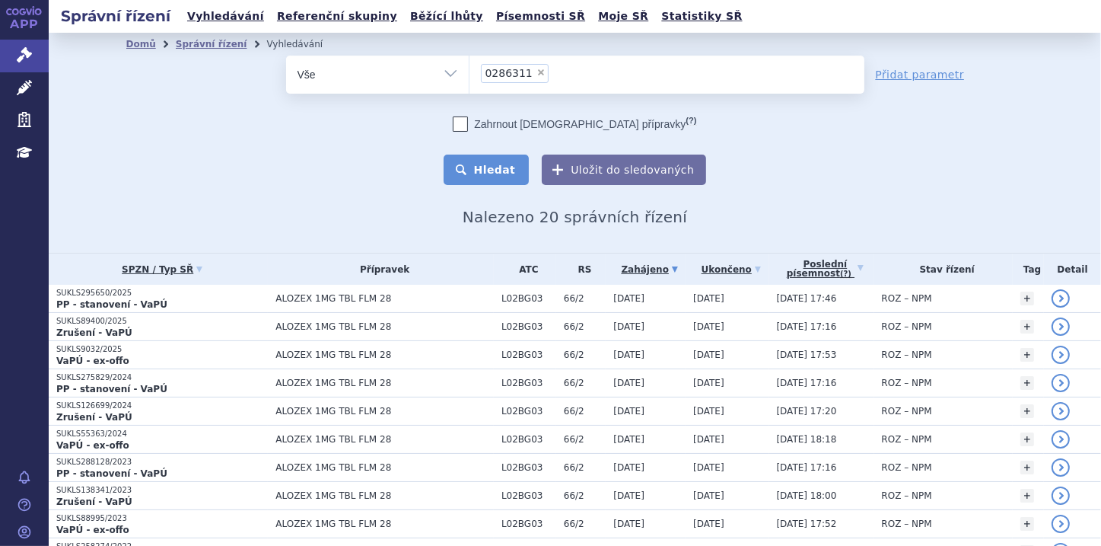
click at [478, 171] on button "Hledat" at bounding box center [487, 170] width 86 height 30
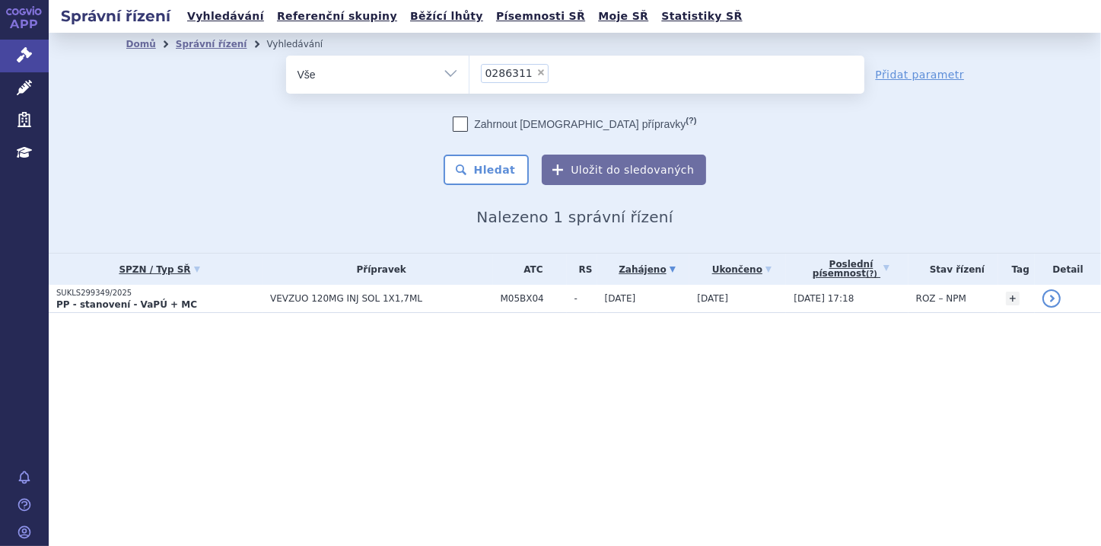
click at [139, 283] on th "SPZN / Typ SŘ" at bounding box center [156, 268] width 214 height 31
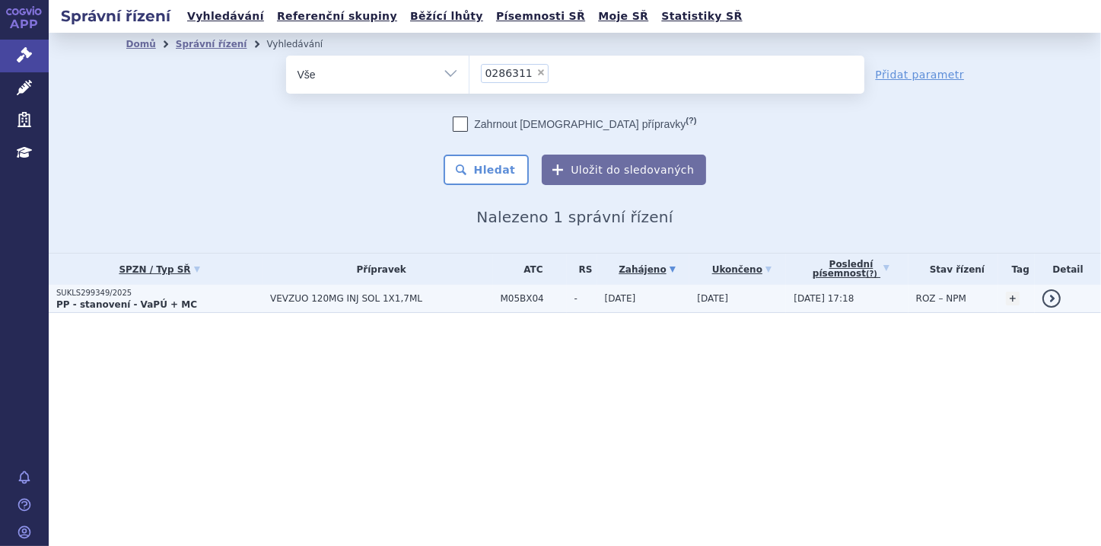
click at [122, 294] on p "SUKLS299349/2025" at bounding box center [159, 293] width 206 height 11
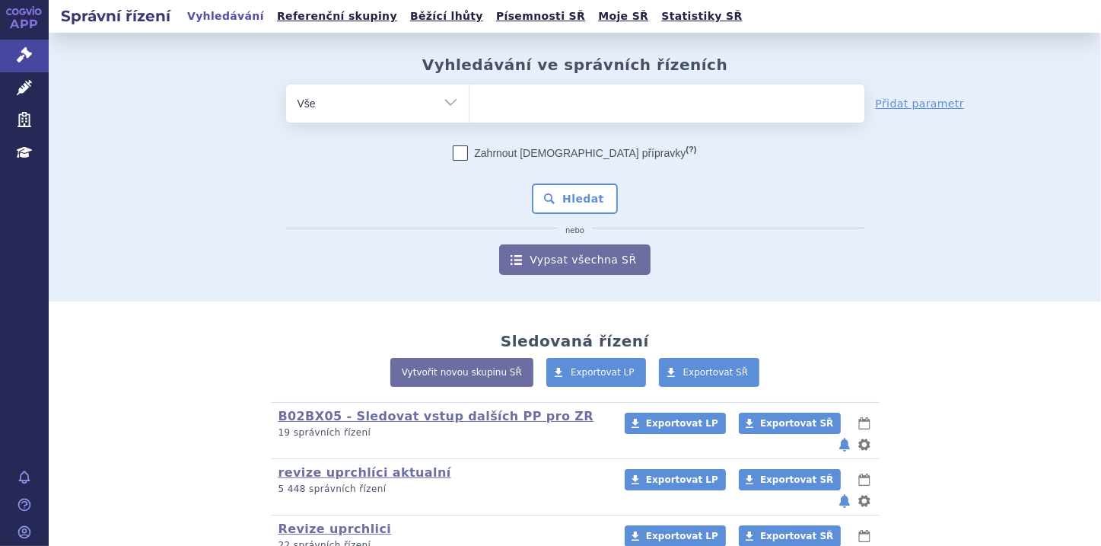
click at [528, 104] on ul at bounding box center [667, 100] width 395 height 32
click at [470, 104] on select at bounding box center [469, 103] width 1 height 38
paste input "0285670"
type input "0285670"
select select "0285670"
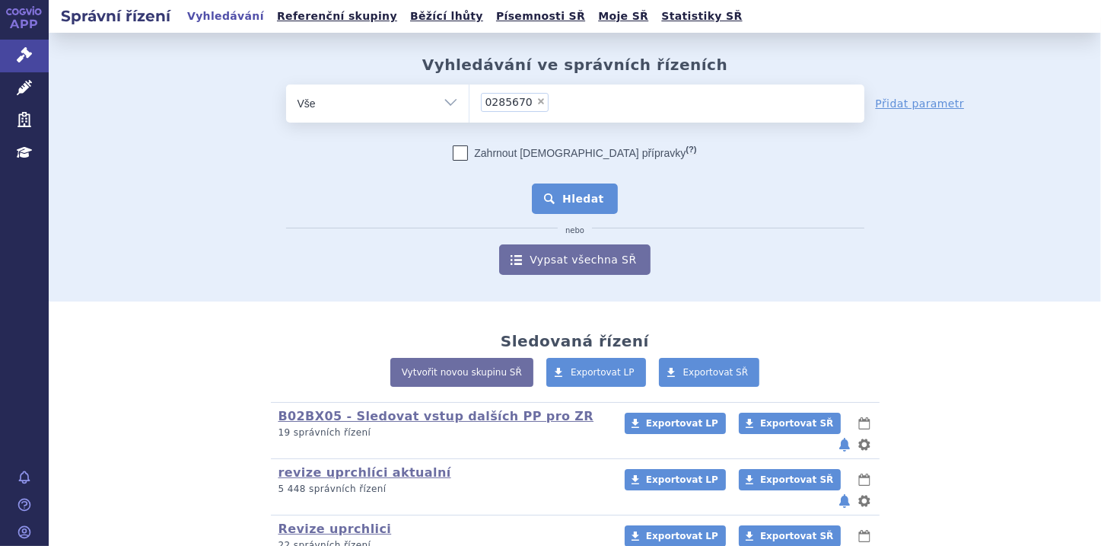
click at [557, 192] on button "Hledat" at bounding box center [575, 198] width 86 height 30
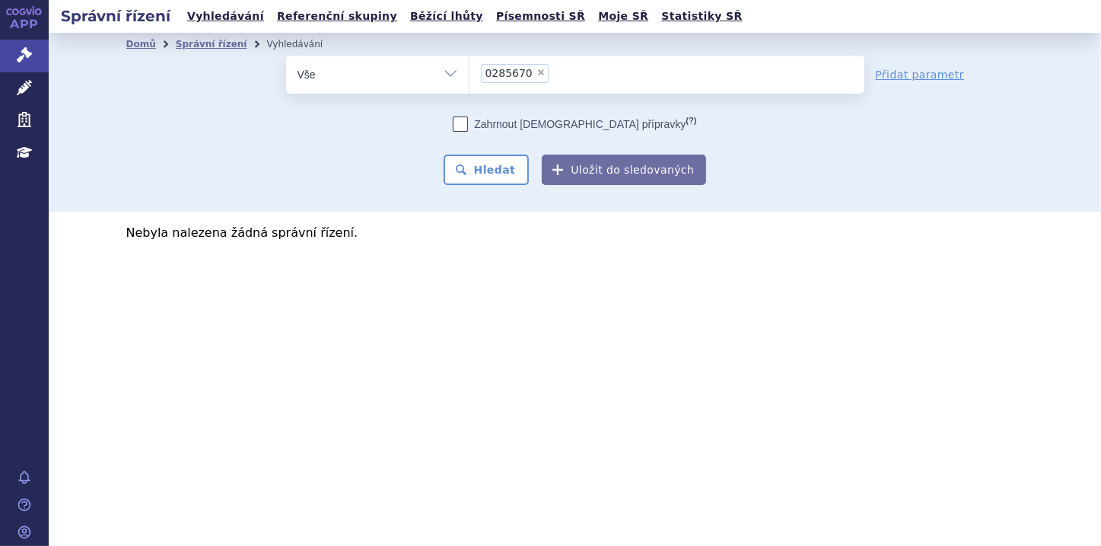
click at [537, 69] on span "×" at bounding box center [541, 72] width 9 height 9
click at [470, 69] on select "0285670" at bounding box center [469, 74] width 1 height 38
select select
click at [496, 82] on ul at bounding box center [667, 72] width 395 height 32
click at [470, 82] on select "0285670" at bounding box center [469, 74] width 1 height 38
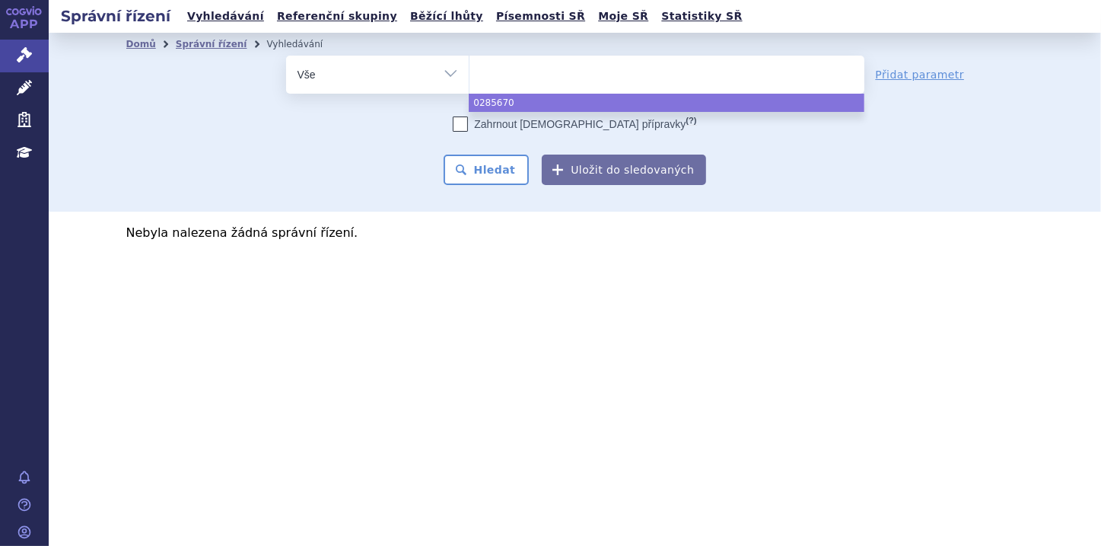
paste input "0187543"
type input "0187543"
select select "0187543"
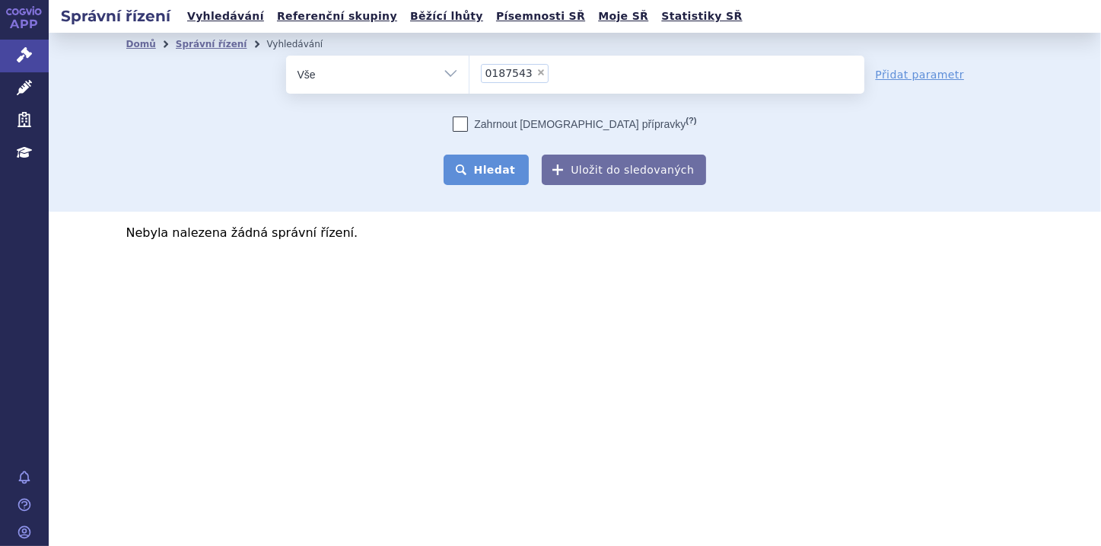
click at [515, 177] on button "Hledat" at bounding box center [487, 170] width 86 height 30
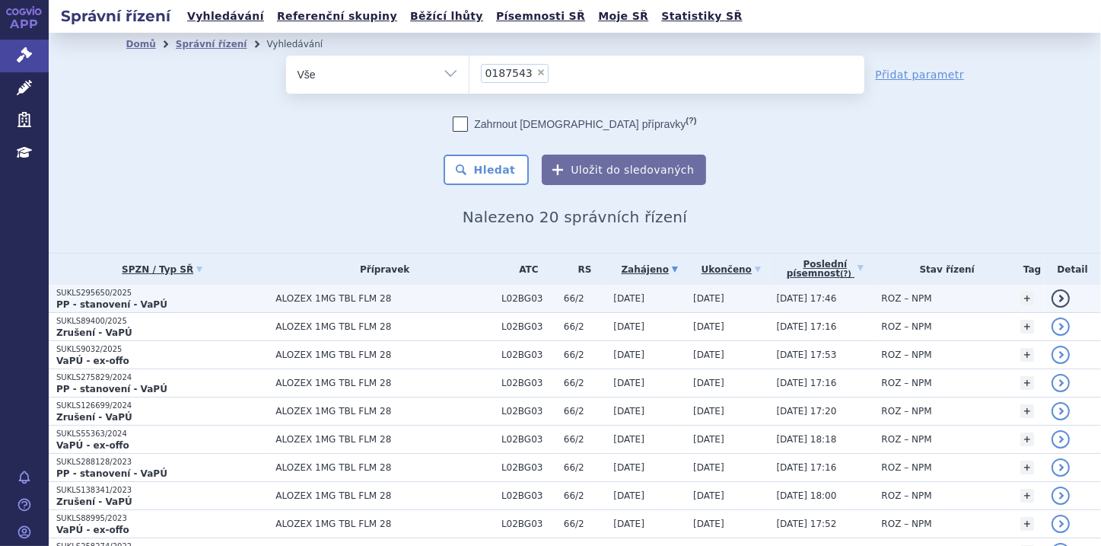
click at [143, 301] on strong "PP - stanovení - VaPÚ" at bounding box center [111, 304] width 111 height 11
